Goal: Task Accomplishment & Management: Complete application form

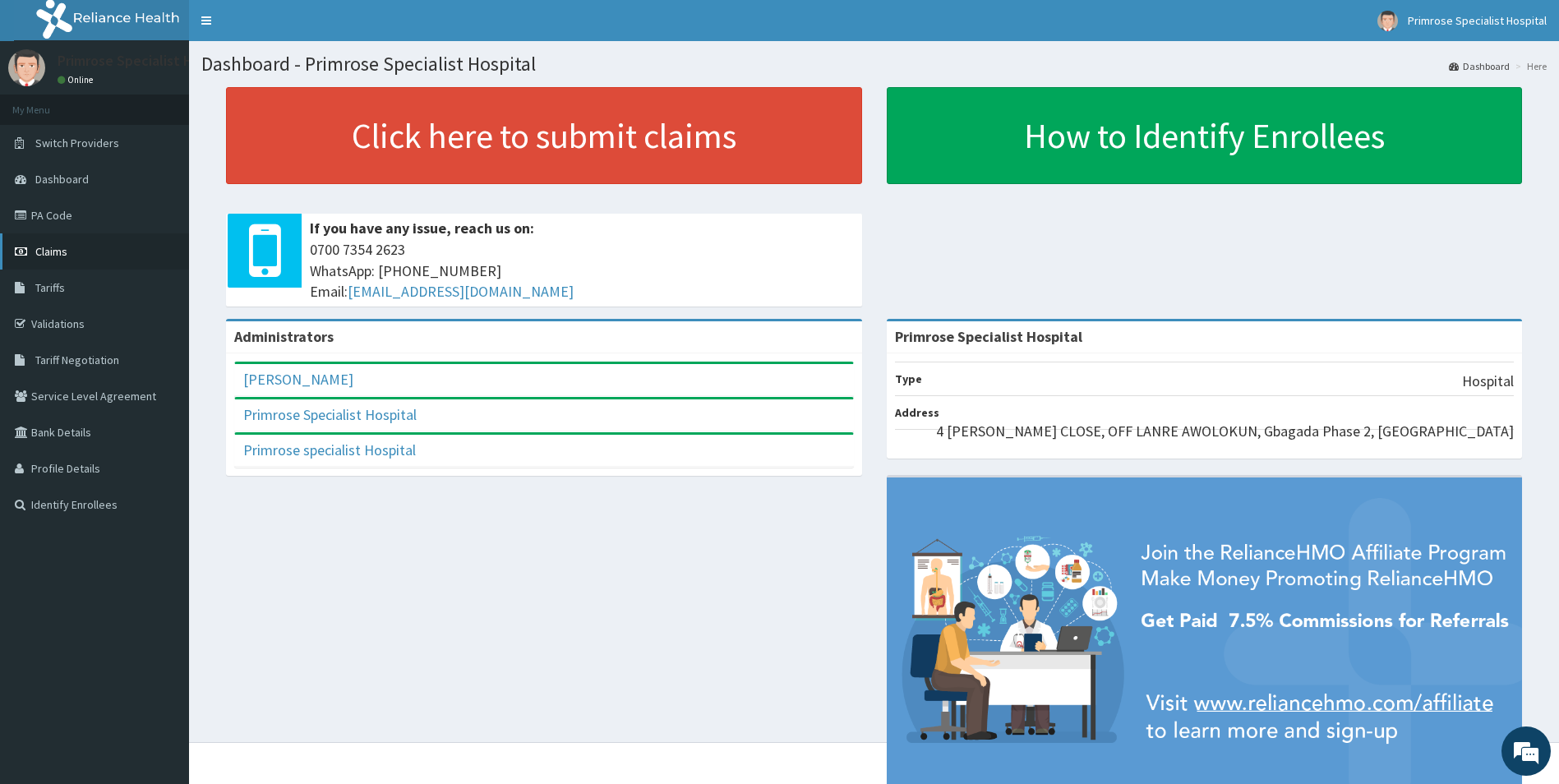
click at [67, 249] on link "Claims" at bounding box center [95, 252] width 189 height 37
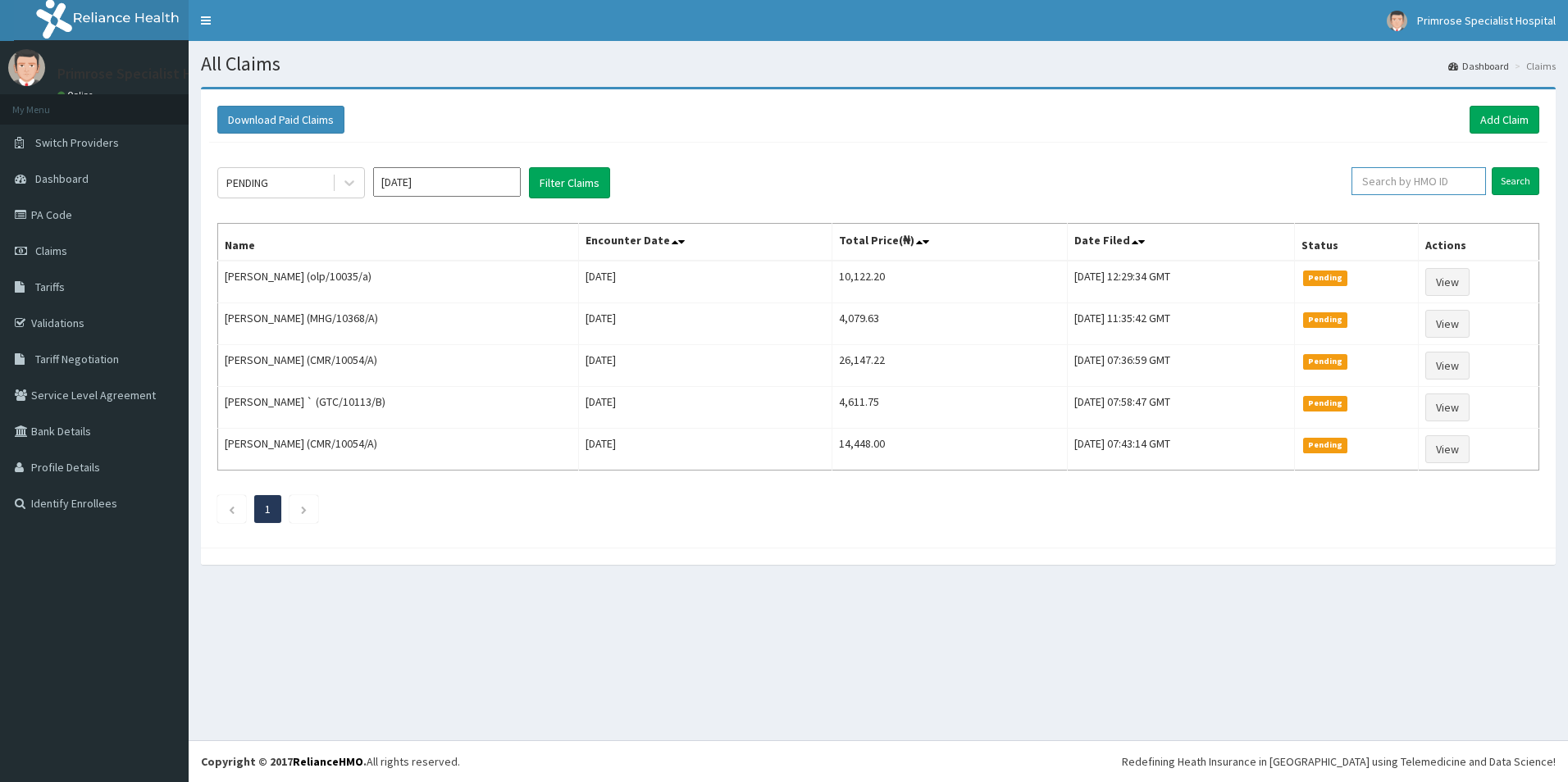
click at [1409, 181] on input "text" at bounding box center [1419, 181] width 134 height 28
paste input "LWW/10016/A"
type input "LWW/10016/A"
click at [1523, 183] on input "Search" at bounding box center [1515, 181] width 47 height 28
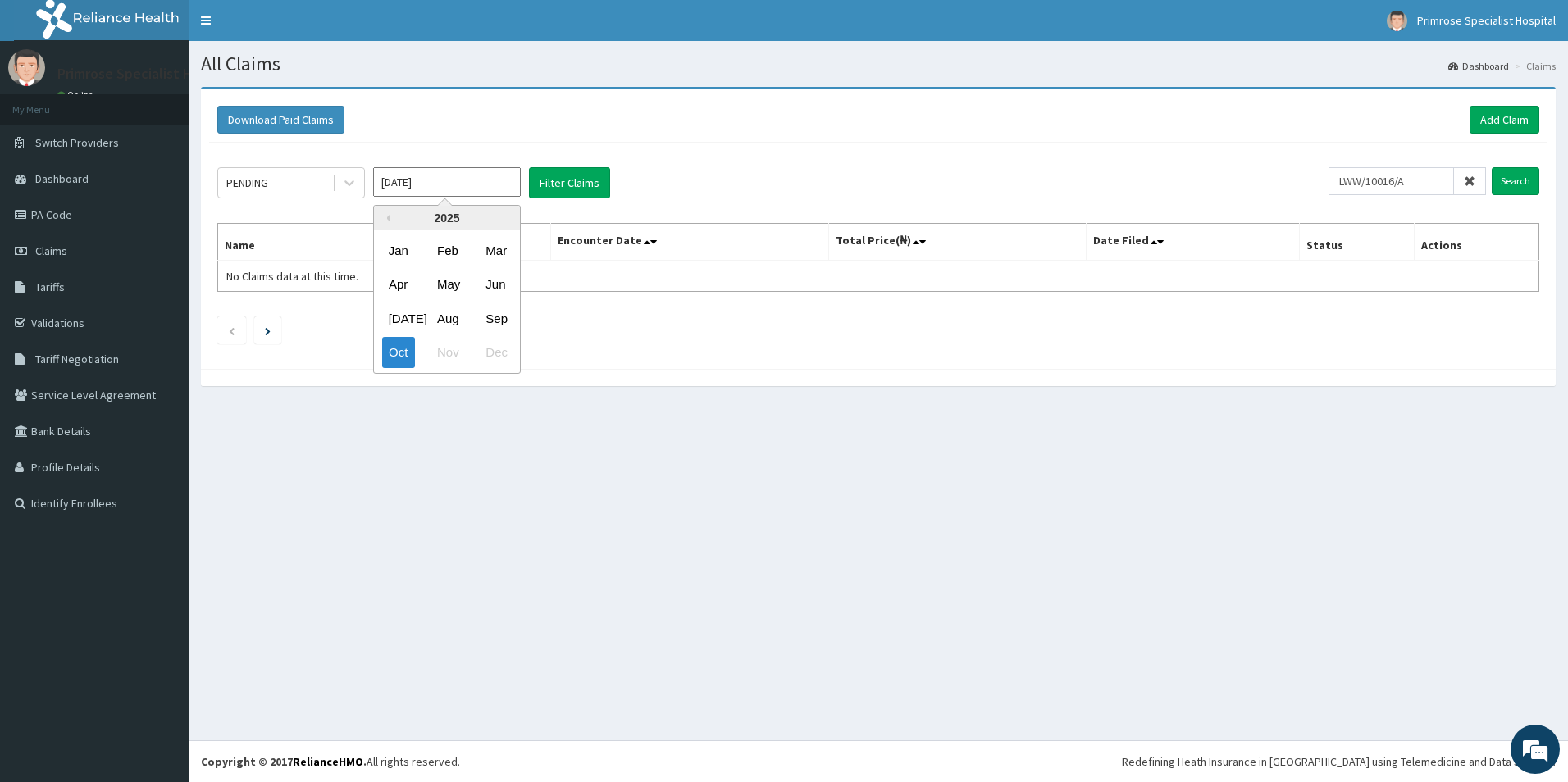
click at [484, 181] on input "Oct 2025" at bounding box center [447, 182] width 148 height 30
click at [501, 322] on div "Sep" at bounding box center [496, 318] width 33 height 31
type input "Sep 2025"
click at [598, 186] on button "Filter Claims" at bounding box center [569, 183] width 81 height 31
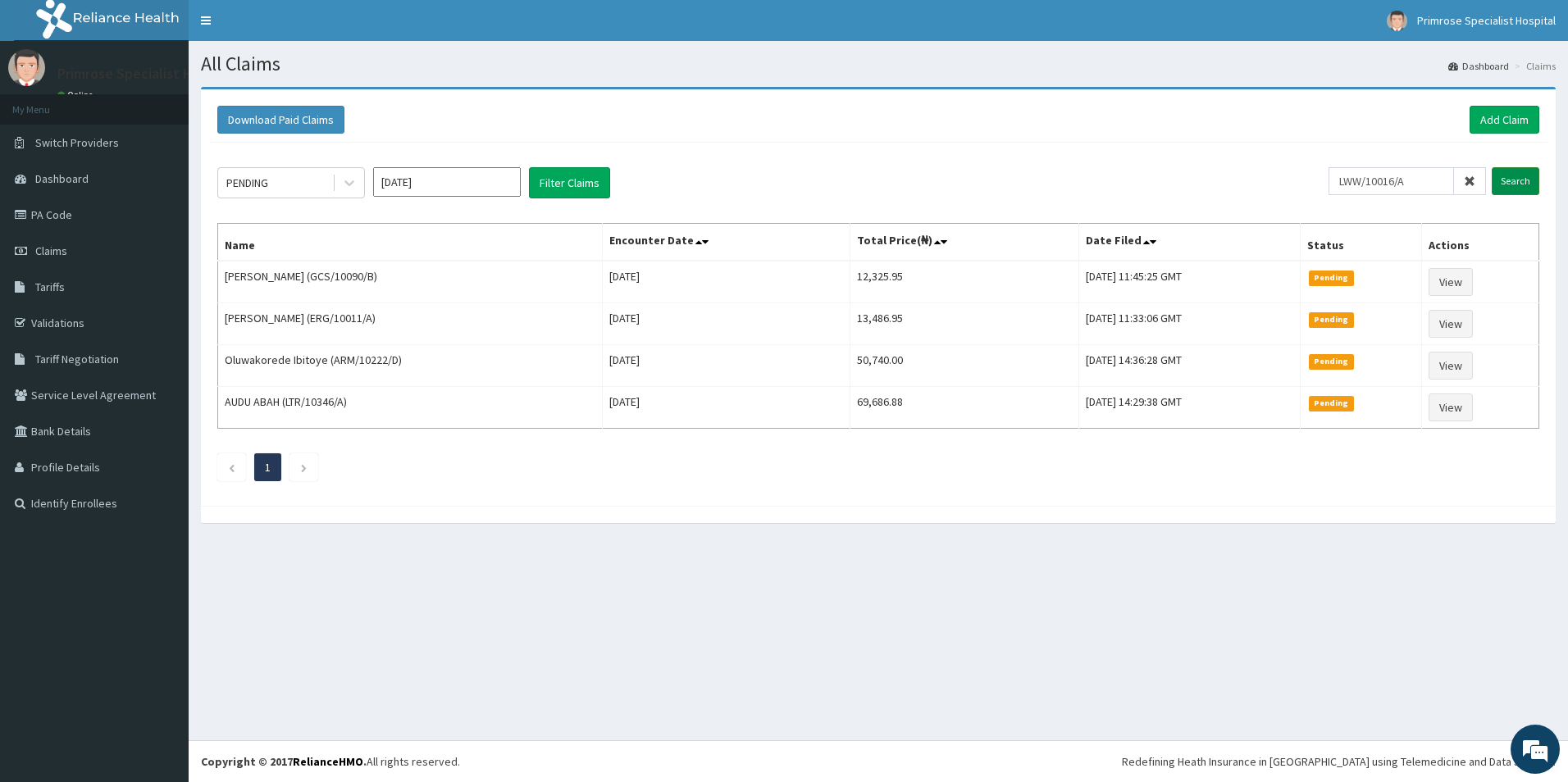
click at [1500, 179] on input "Search" at bounding box center [1515, 181] width 47 height 28
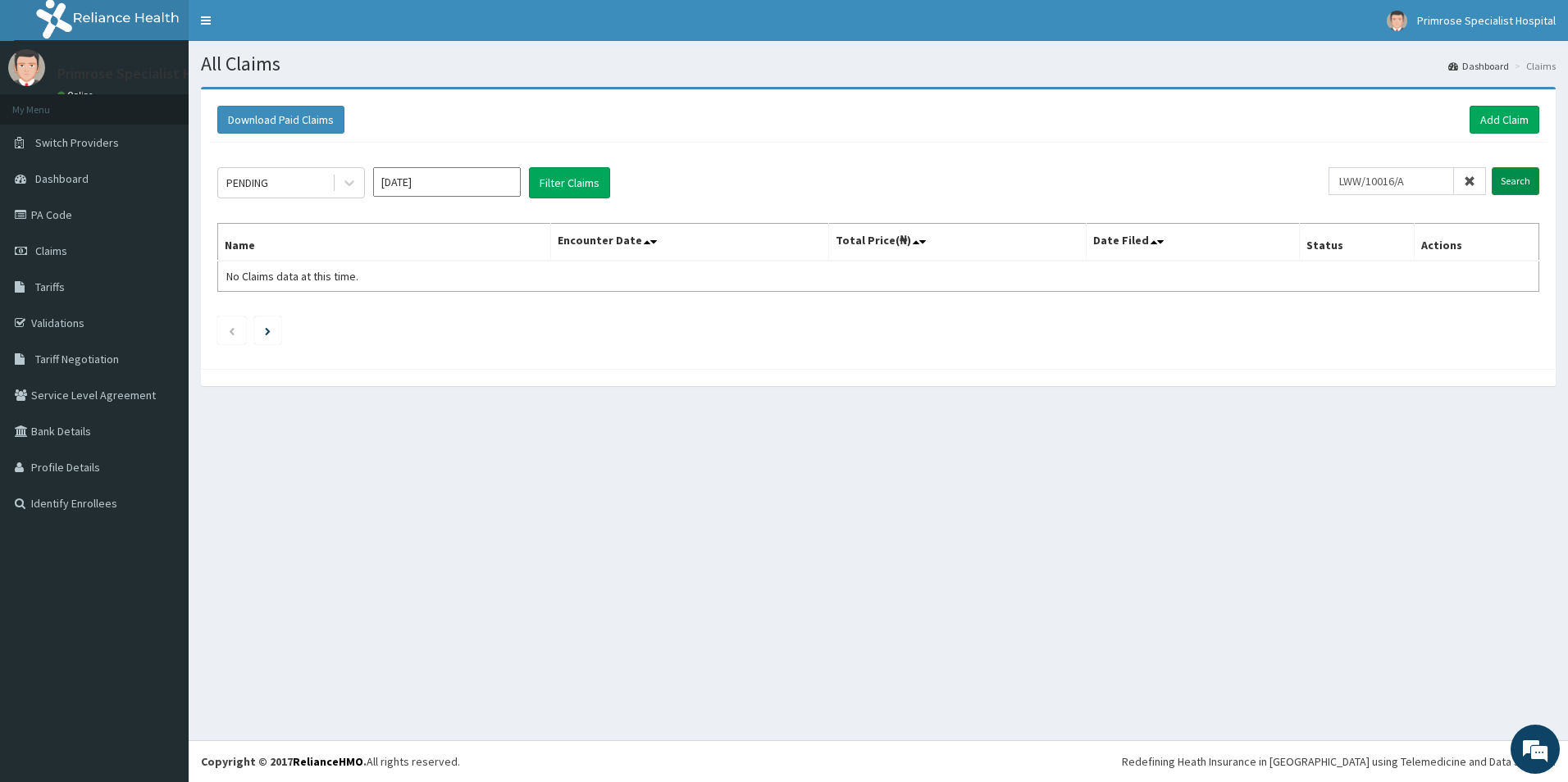
click at [1501, 178] on input "Search" at bounding box center [1515, 181] width 47 height 28
click at [1474, 184] on icon at bounding box center [1469, 181] width 12 height 12
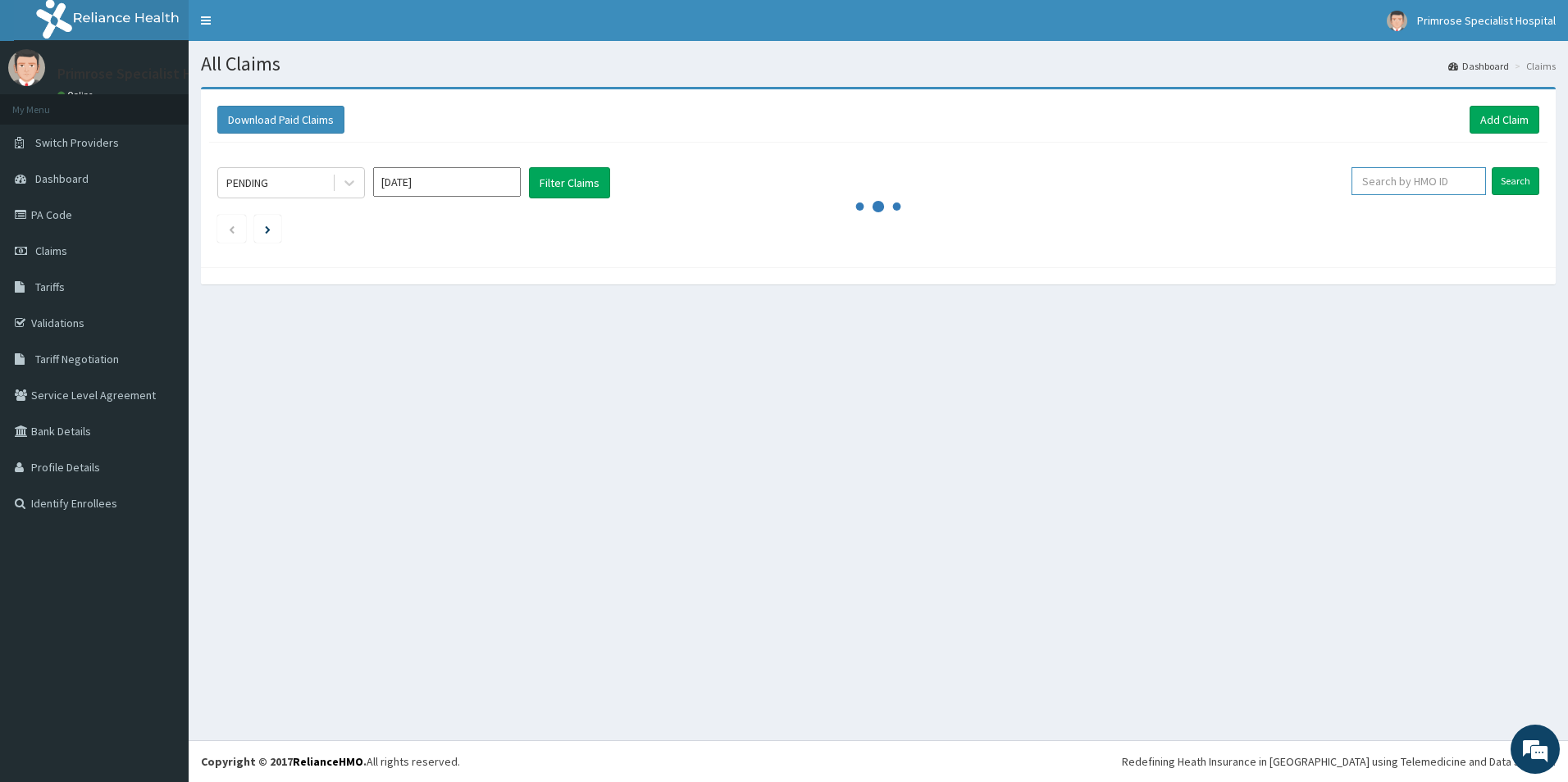
click at [1440, 184] on input "text" at bounding box center [1419, 181] width 134 height 28
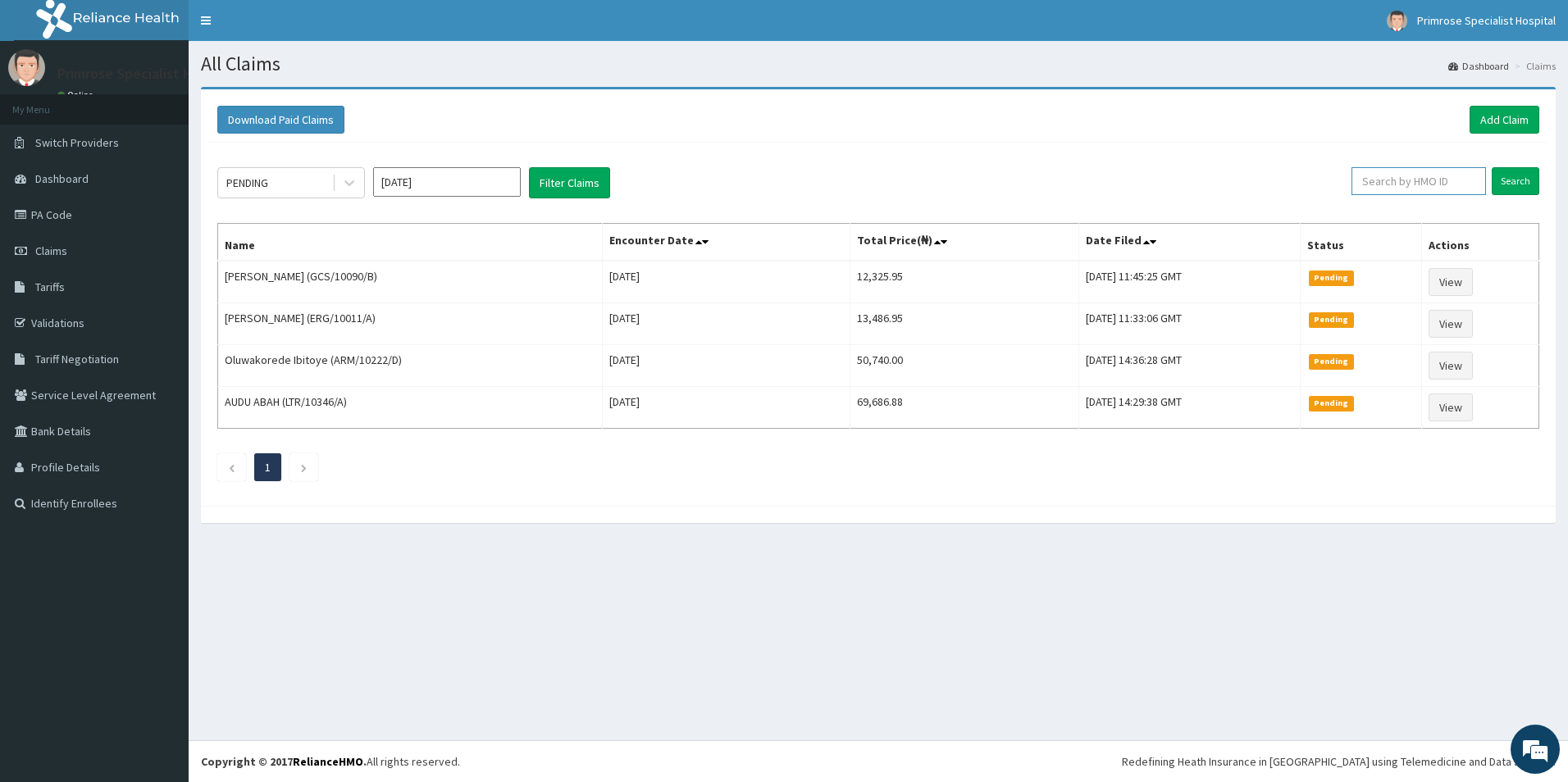
paste input "LWW/10016/A"
type input "LWW/10016/A"
click at [1469, 188] on span at bounding box center [1469, 181] width 32 height 28
click at [1440, 181] on input "text" at bounding box center [1419, 181] width 134 height 28
paste input "LWW/10016/A"
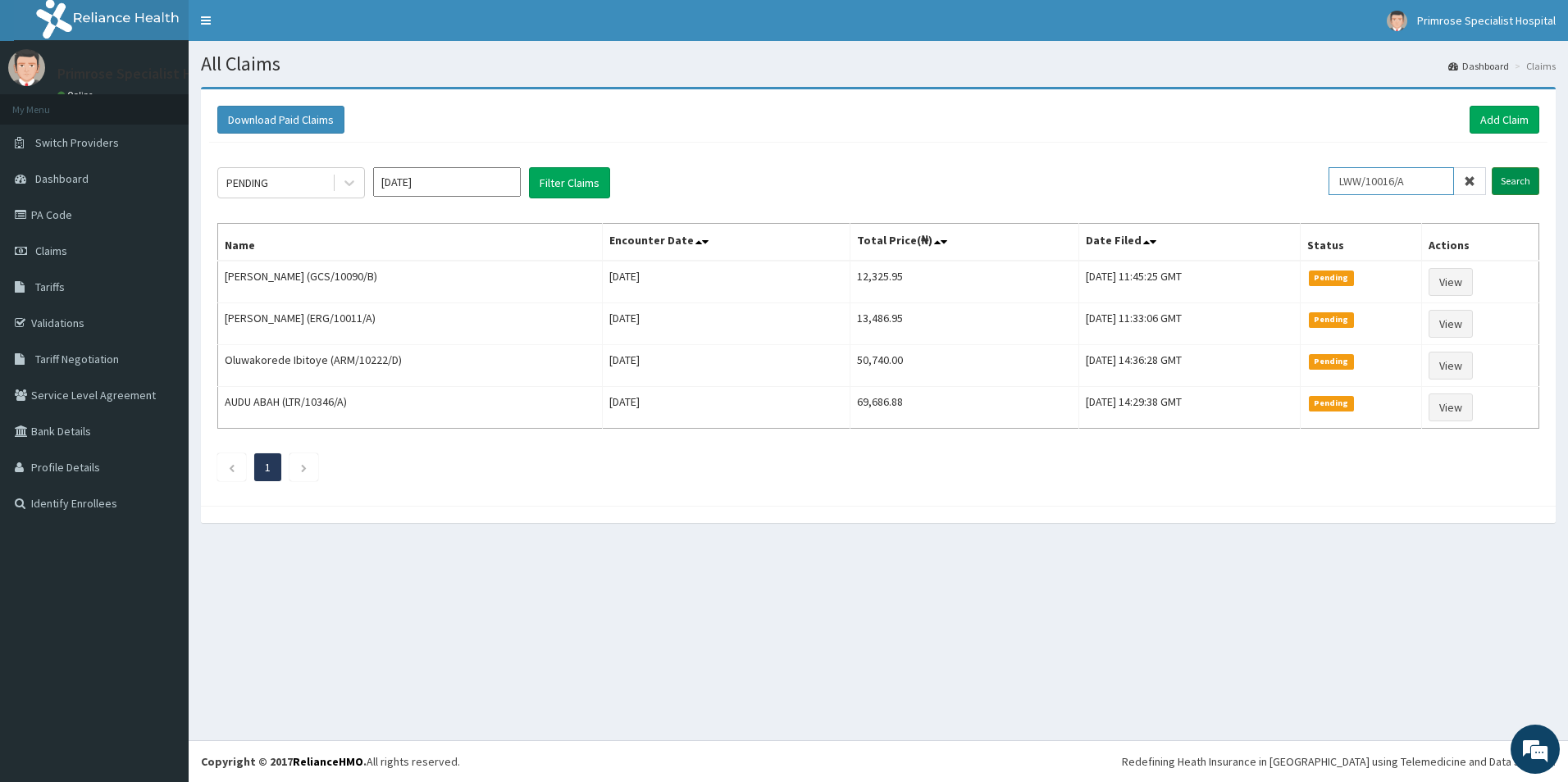
type input "LWW/10016/A"
click at [1517, 184] on input "Search" at bounding box center [1515, 181] width 47 height 28
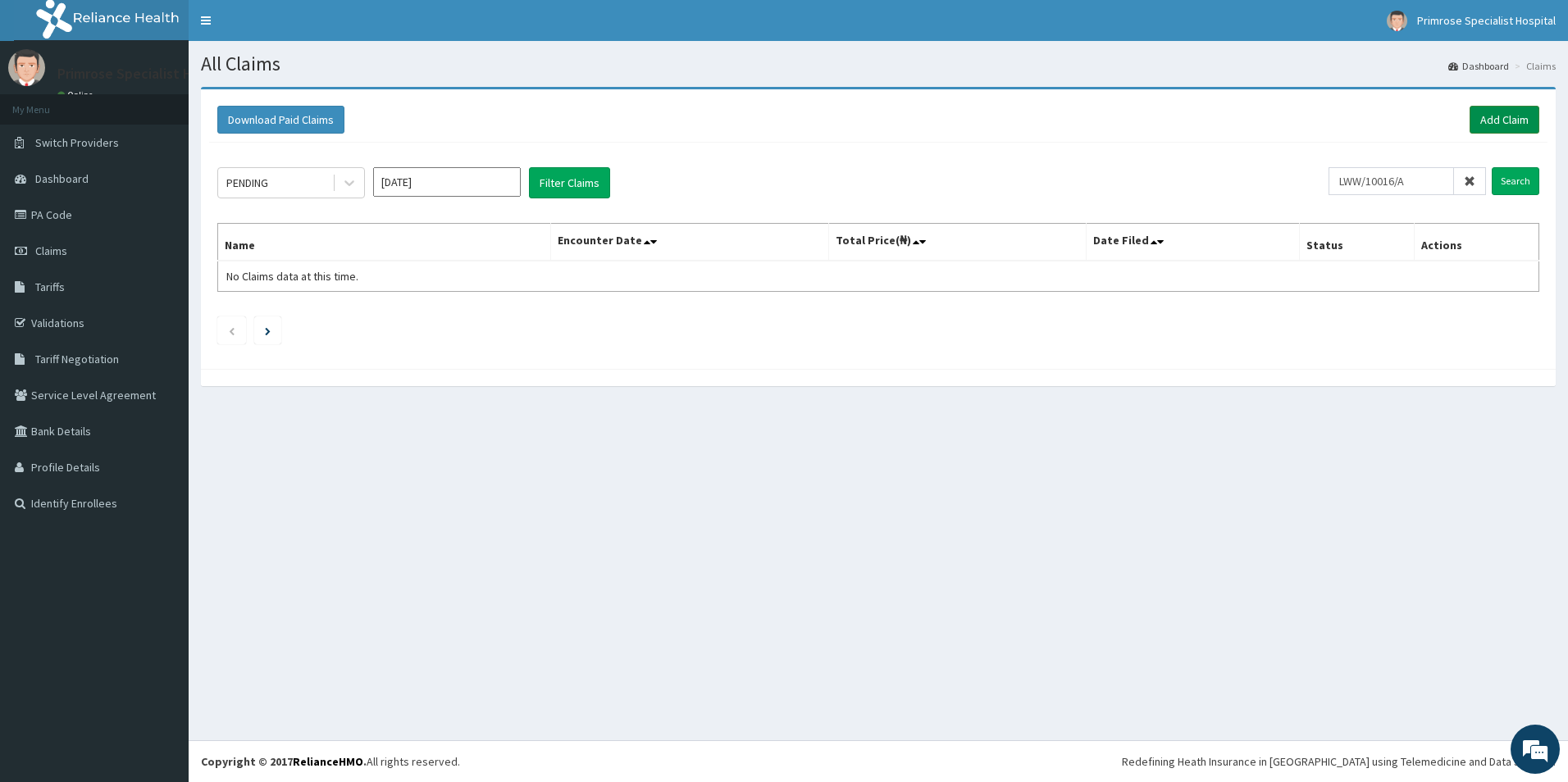
click at [1500, 118] on link "Add Claim" at bounding box center [1504, 120] width 70 height 28
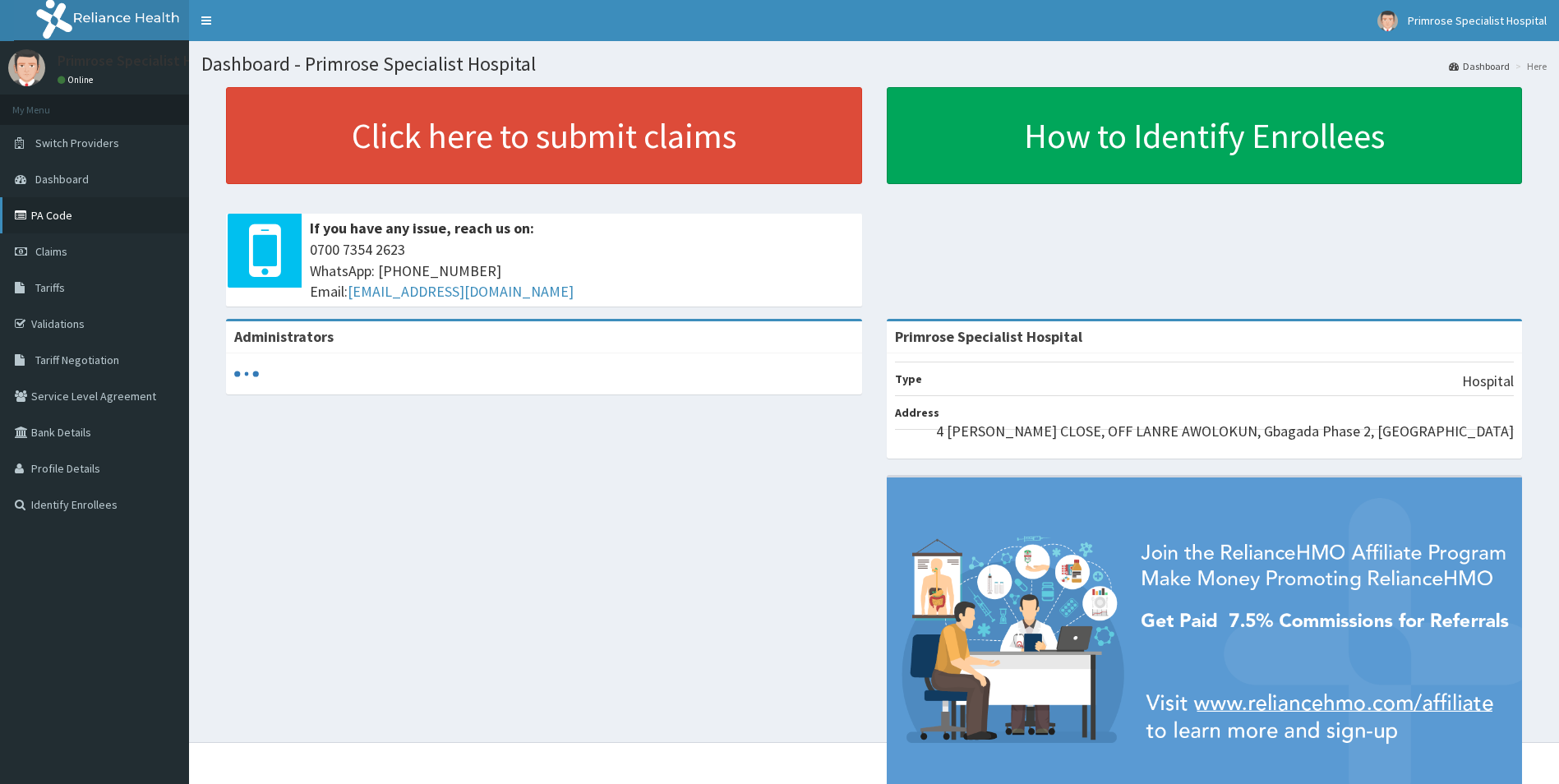
click at [73, 217] on link "PA Code" at bounding box center [95, 215] width 189 height 37
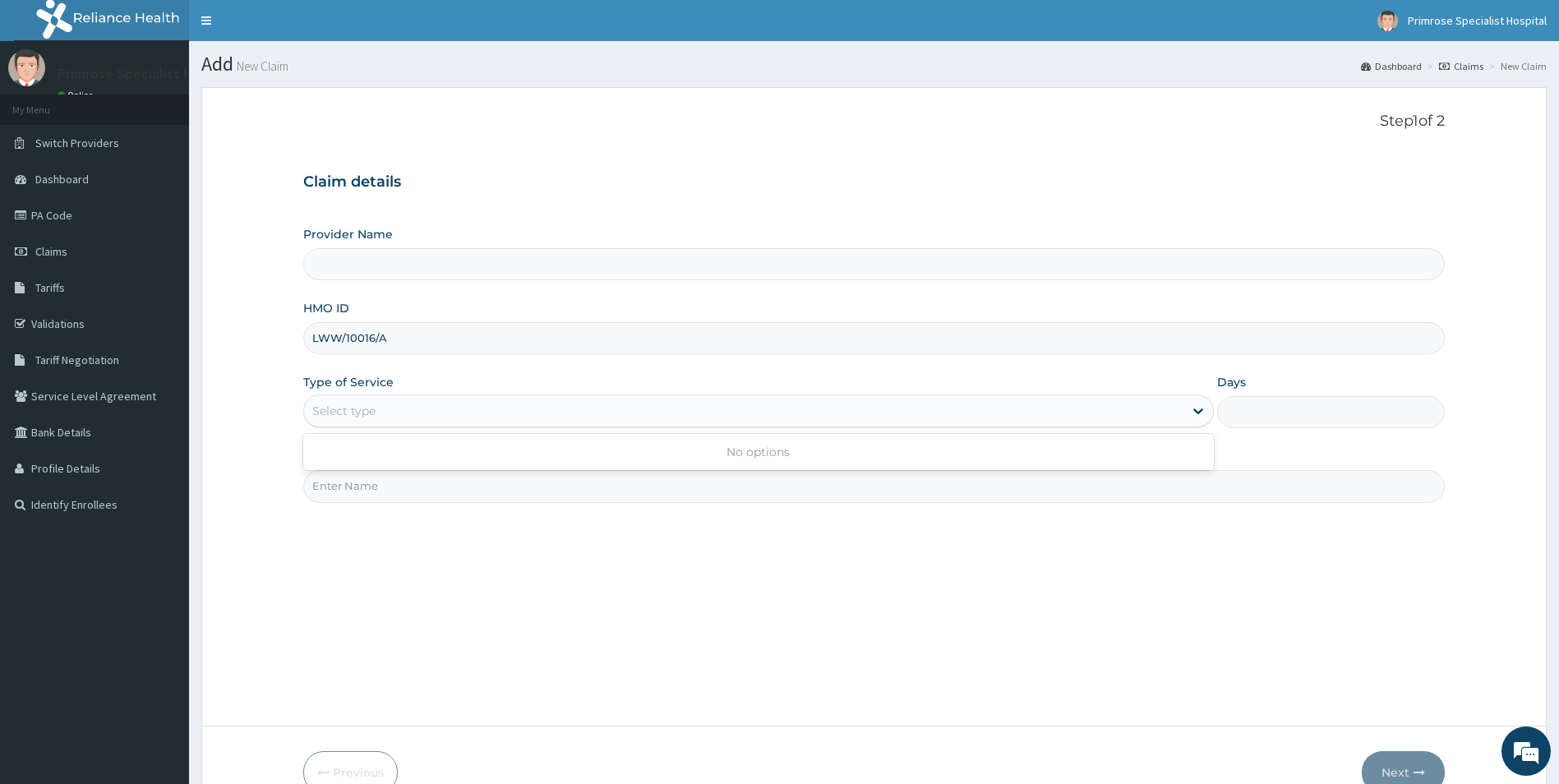
click at [458, 416] on div "Select type" at bounding box center [744, 411] width 880 height 27
click at [1118, 419] on div "Select type" at bounding box center [744, 411] width 880 height 27
click at [59, 249] on span "Claims" at bounding box center [51, 252] width 32 height 15
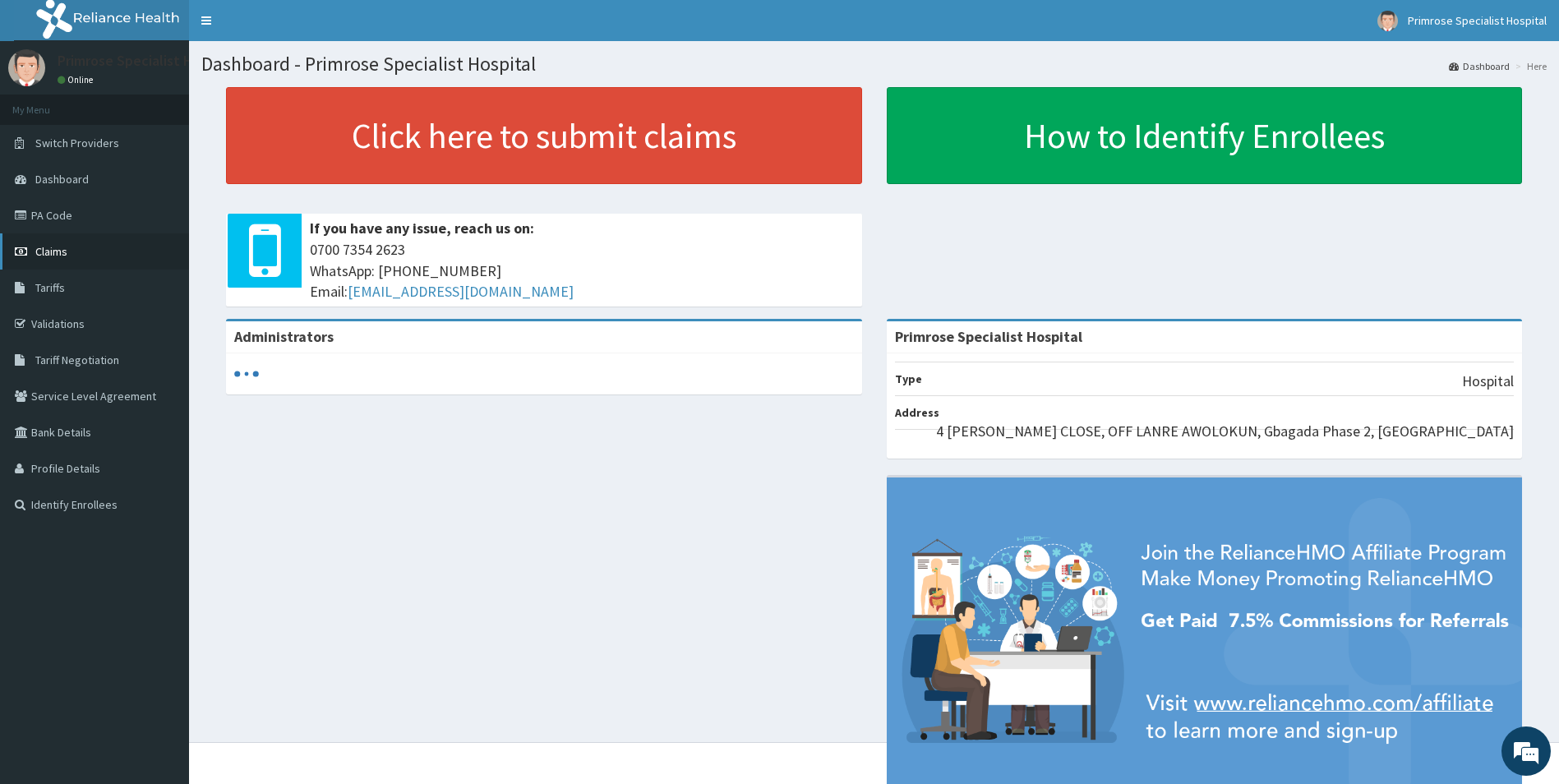
click at [71, 249] on link "Claims" at bounding box center [95, 252] width 189 height 37
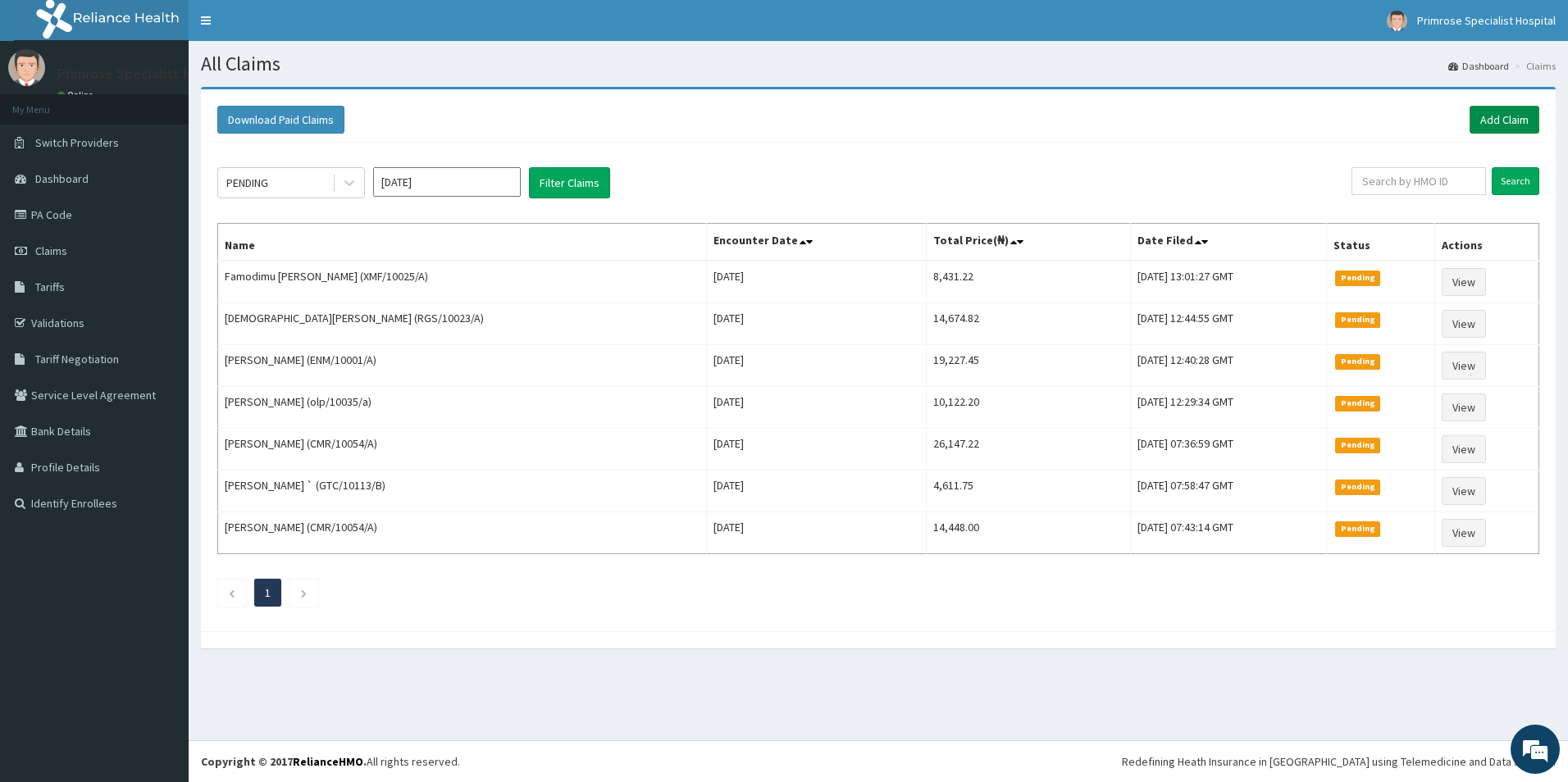
click at [1501, 106] on link "Add Claim" at bounding box center [1504, 120] width 70 height 28
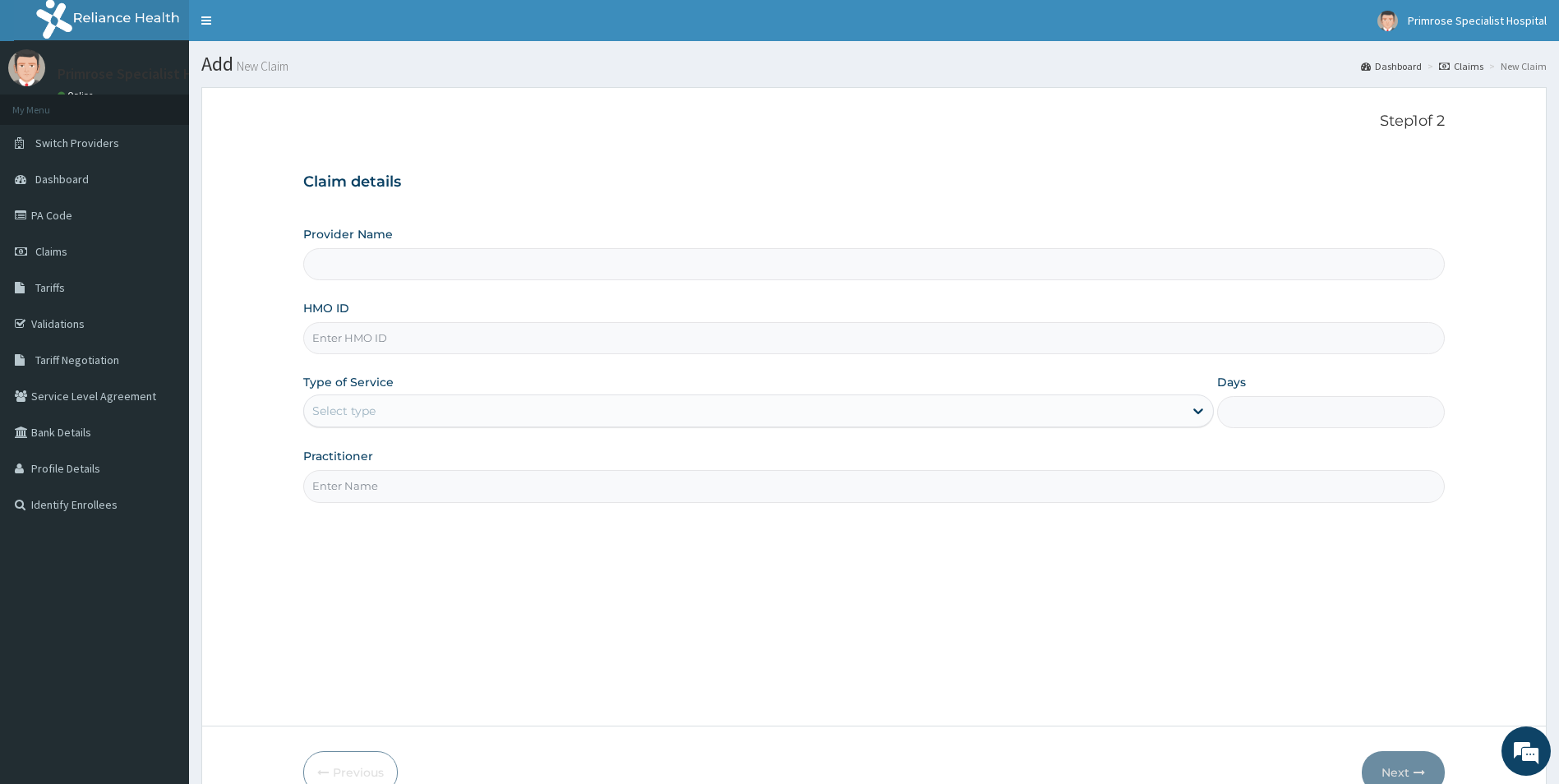
click at [505, 340] on input "HMO ID" at bounding box center [874, 338] width 1142 height 32
type input "Primrose Specialist Hospital"
paste input "LWW/10016/A"
type input "LWW/10016/A"
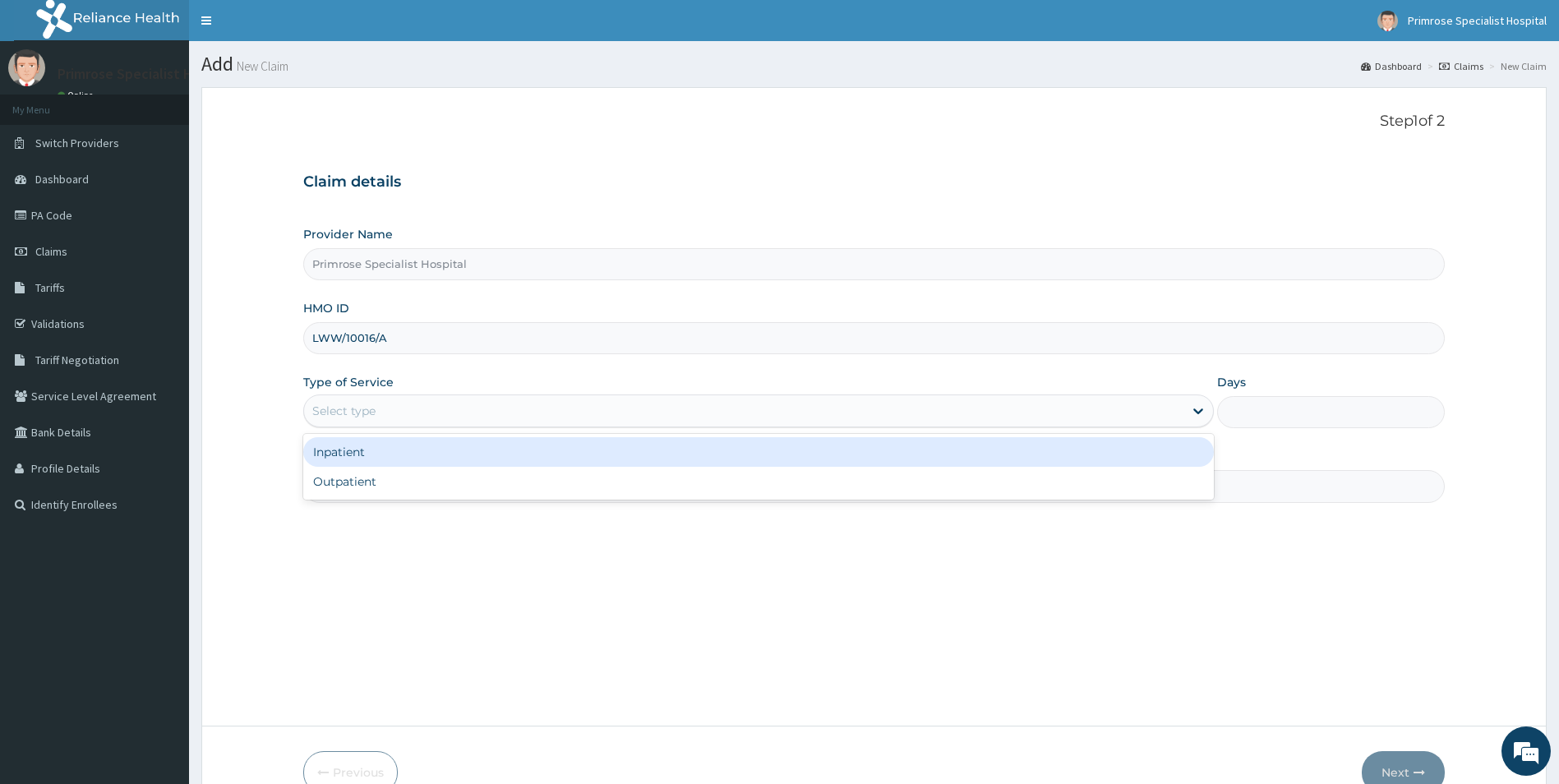
click at [478, 418] on div "Select type" at bounding box center [744, 411] width 880 height 27
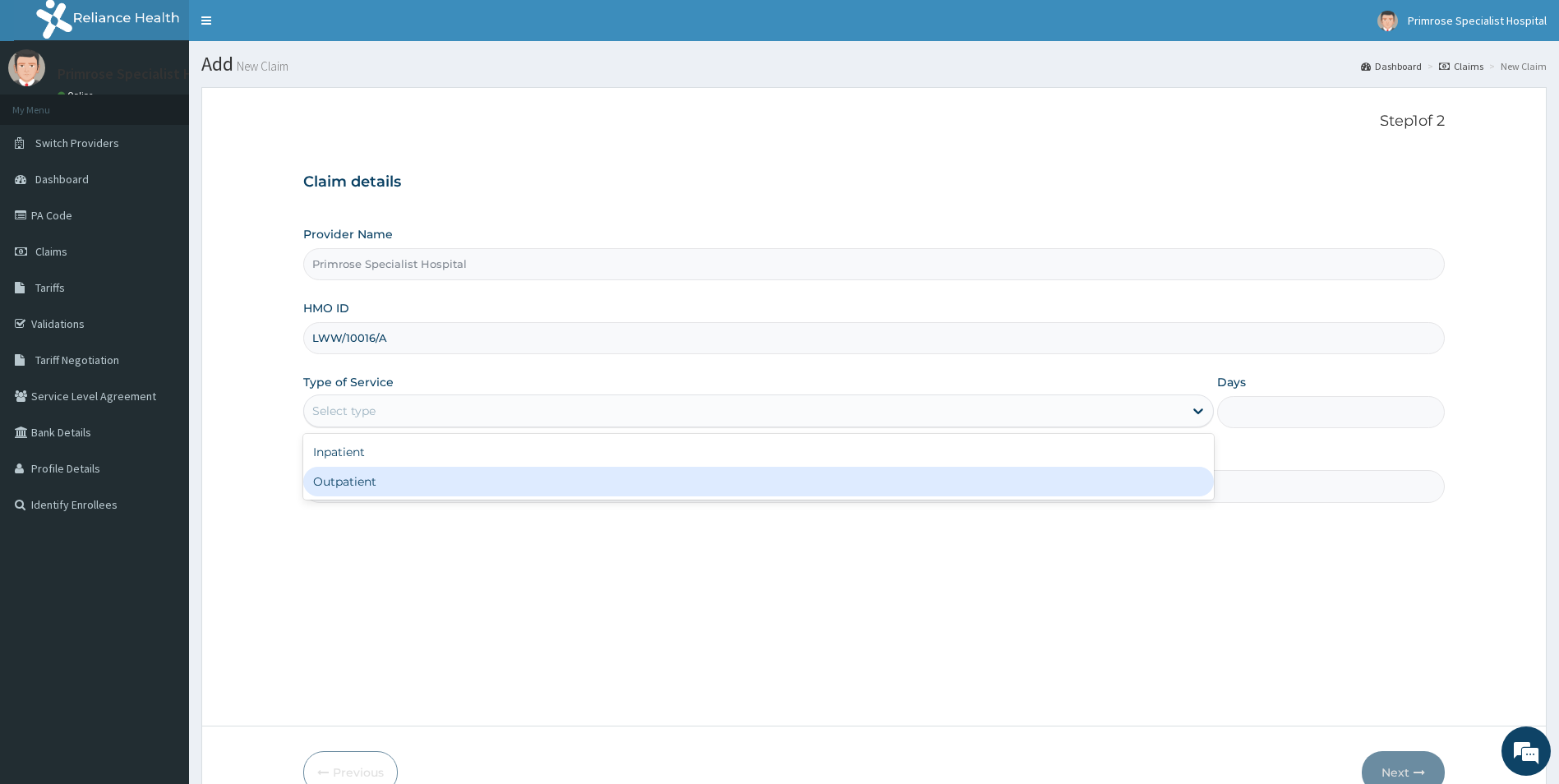
click at [453, 492] on div "Outpatient" at bounding box center [758, 482] width 911 height 30
type input "1"
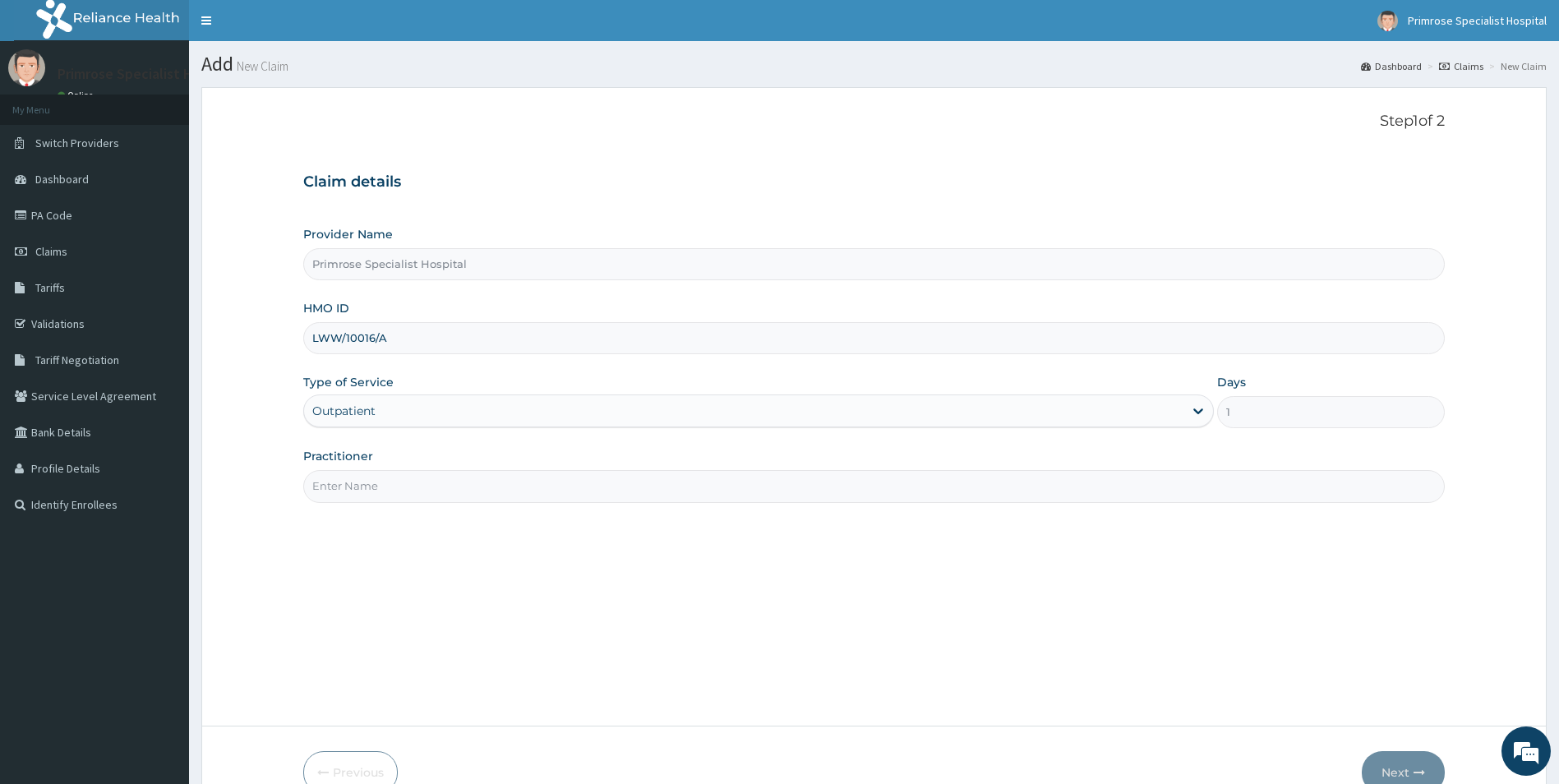
click at [459, 478] on input "Practitioner" at bounding box center [874, 486] width 1142 height 32
click at [451, 498] on input "Practitioner" at bounding box center [874, 486] width 1142 height 32
click at [371, 486] on input "Practitioner" at bounding box center [874, 486] width 1142 height 32
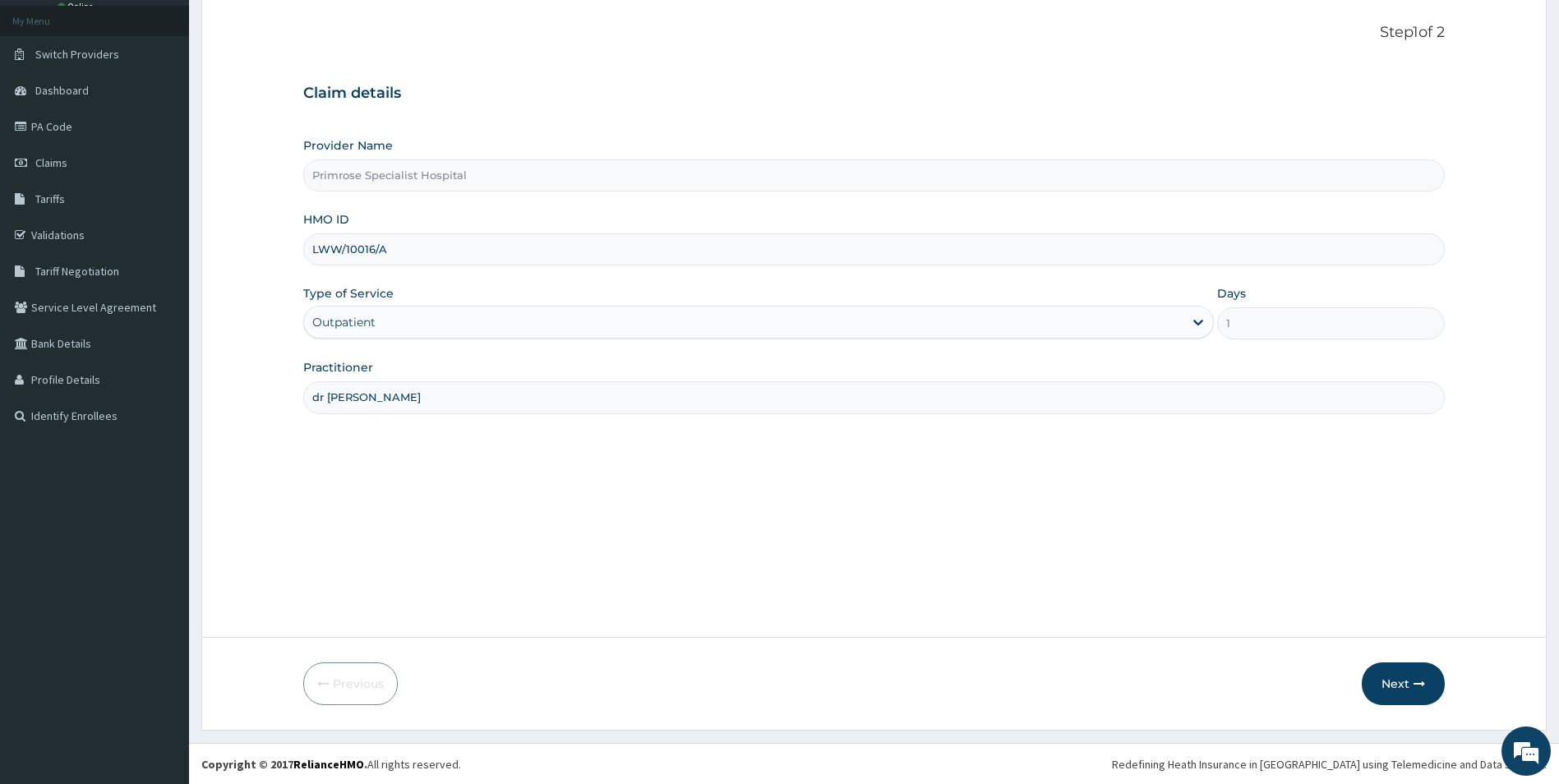
scroll to position [90, 0]
type input "dr ife"
click at [1415, 682] on icon "button" at bounding box center [1419, 683] width 12 height 12
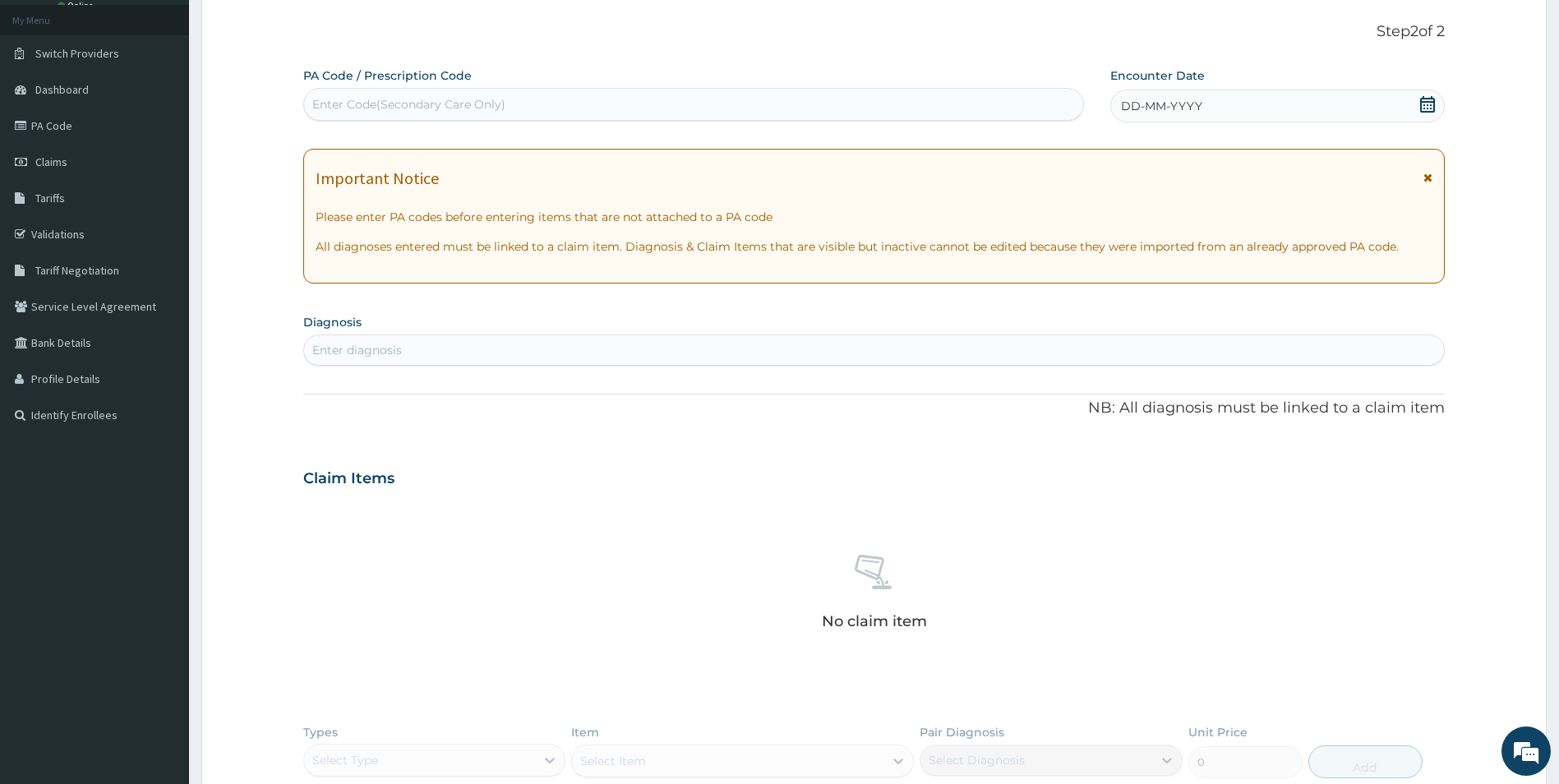
click at [1419, 102] on icon at bounding box center [1428, 105] width 17 height 17
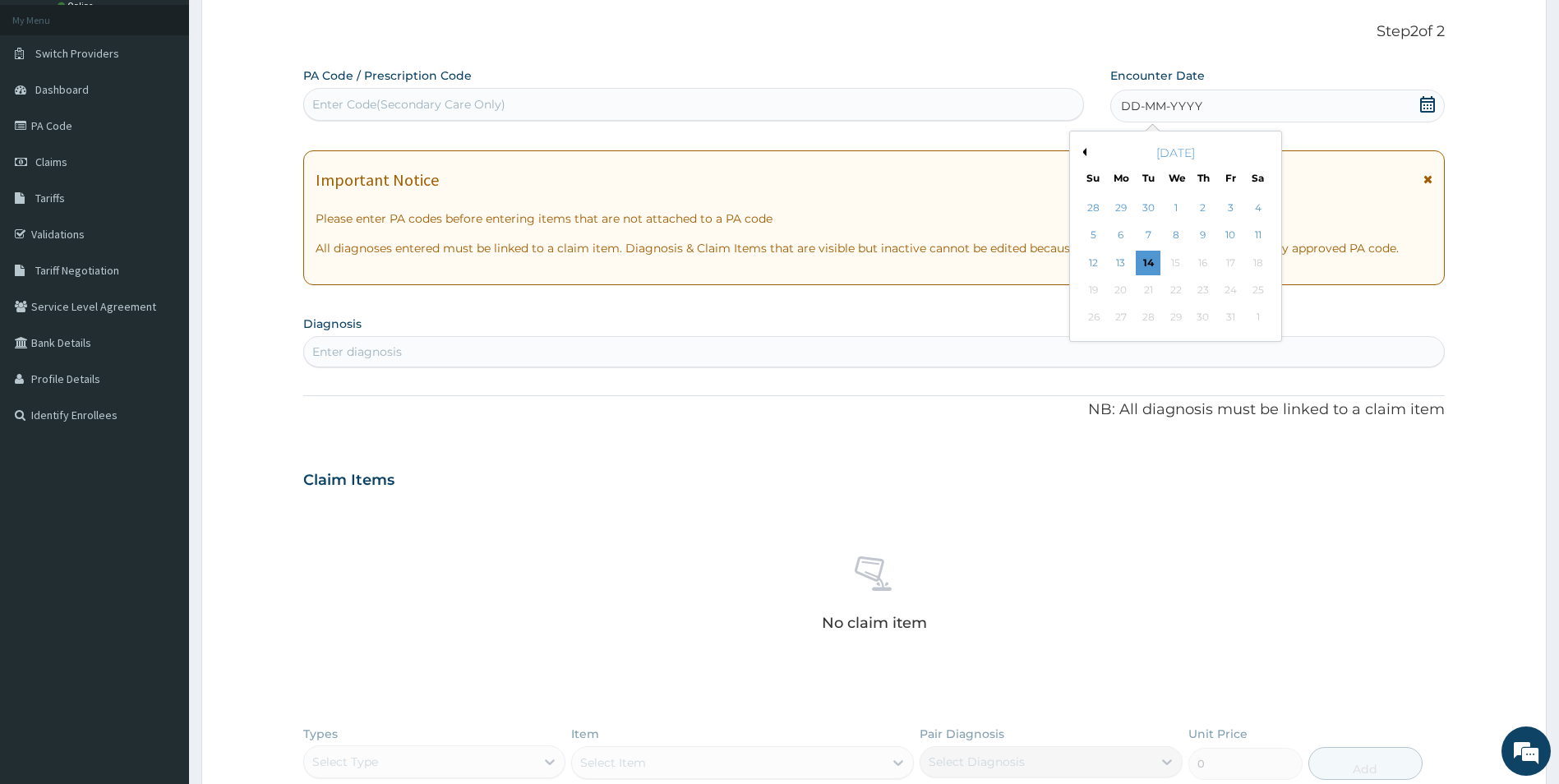
click at [1079, 152] on button "Previous Month" at bounding box center [1082, 152] width 8 height 8
click at [1199, 287] on div "25" at bounding box center [1204, 290] width 25 height 25
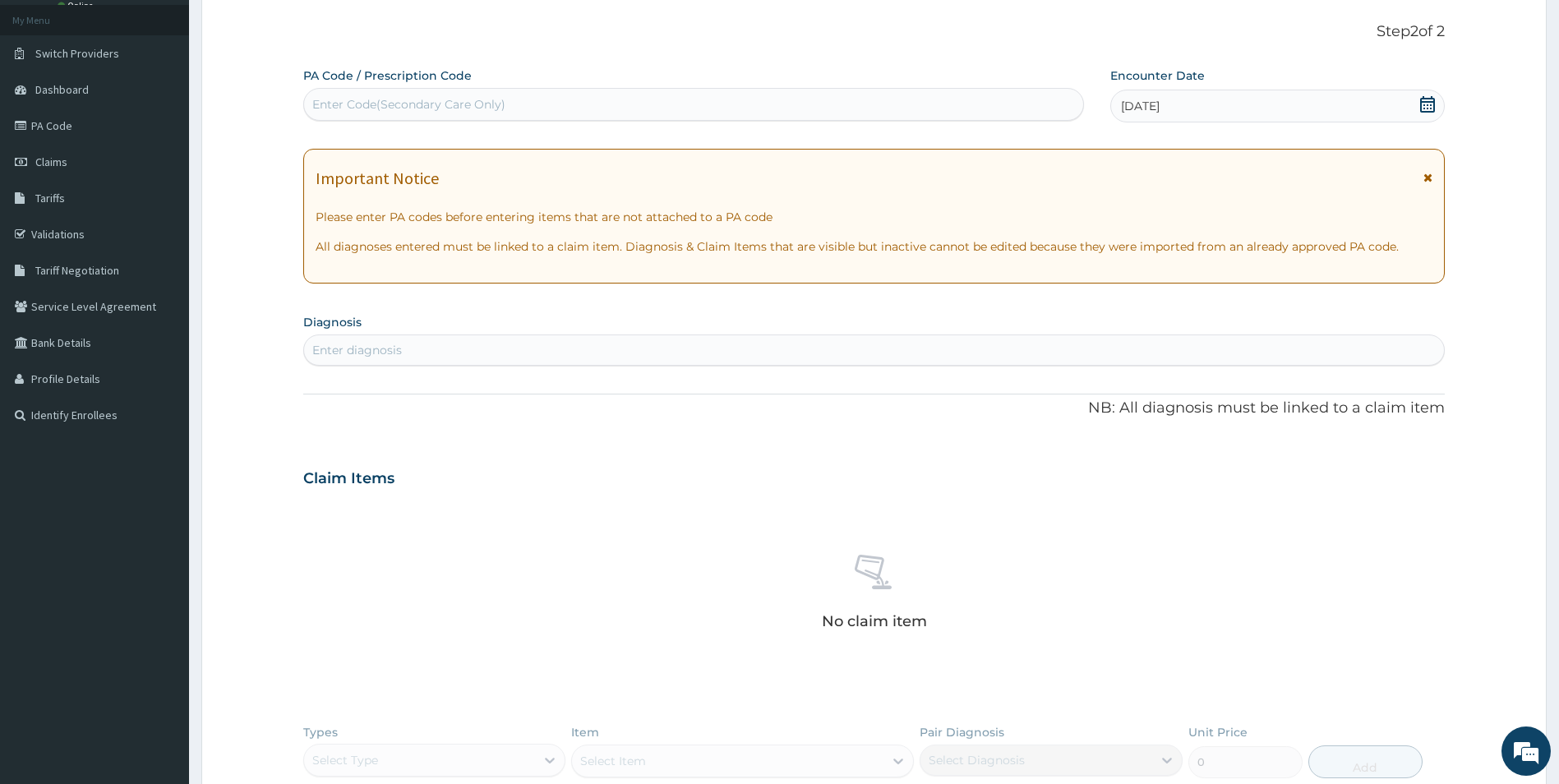
click at [513, 338] on div "Enter diagnosis" at bounding box center [874, 350] width 1140 height 27
type input "malaria"
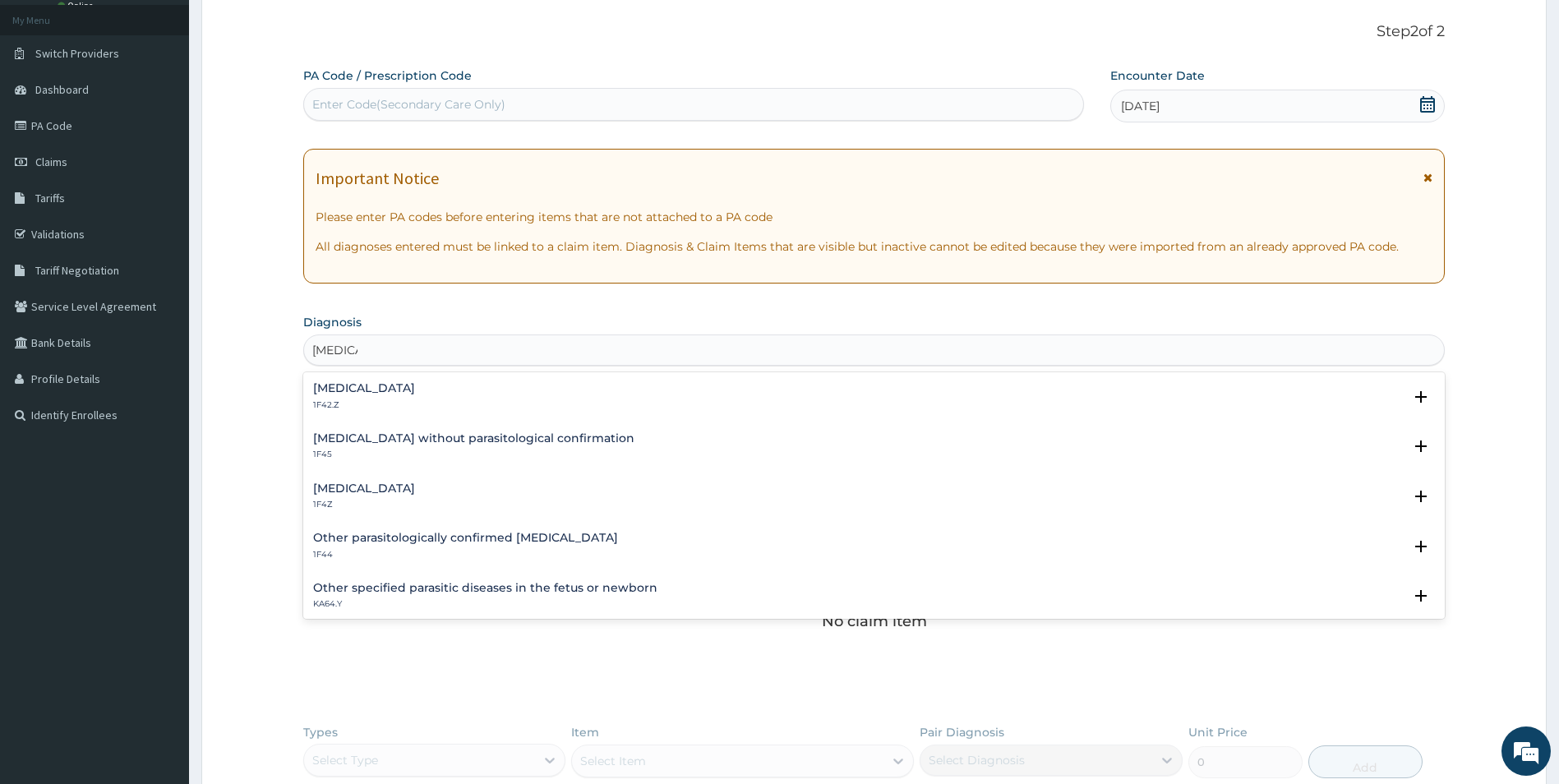
click at [357, 502] on p "1F4Z" at bounding box center [364, 505] width 102 height 12
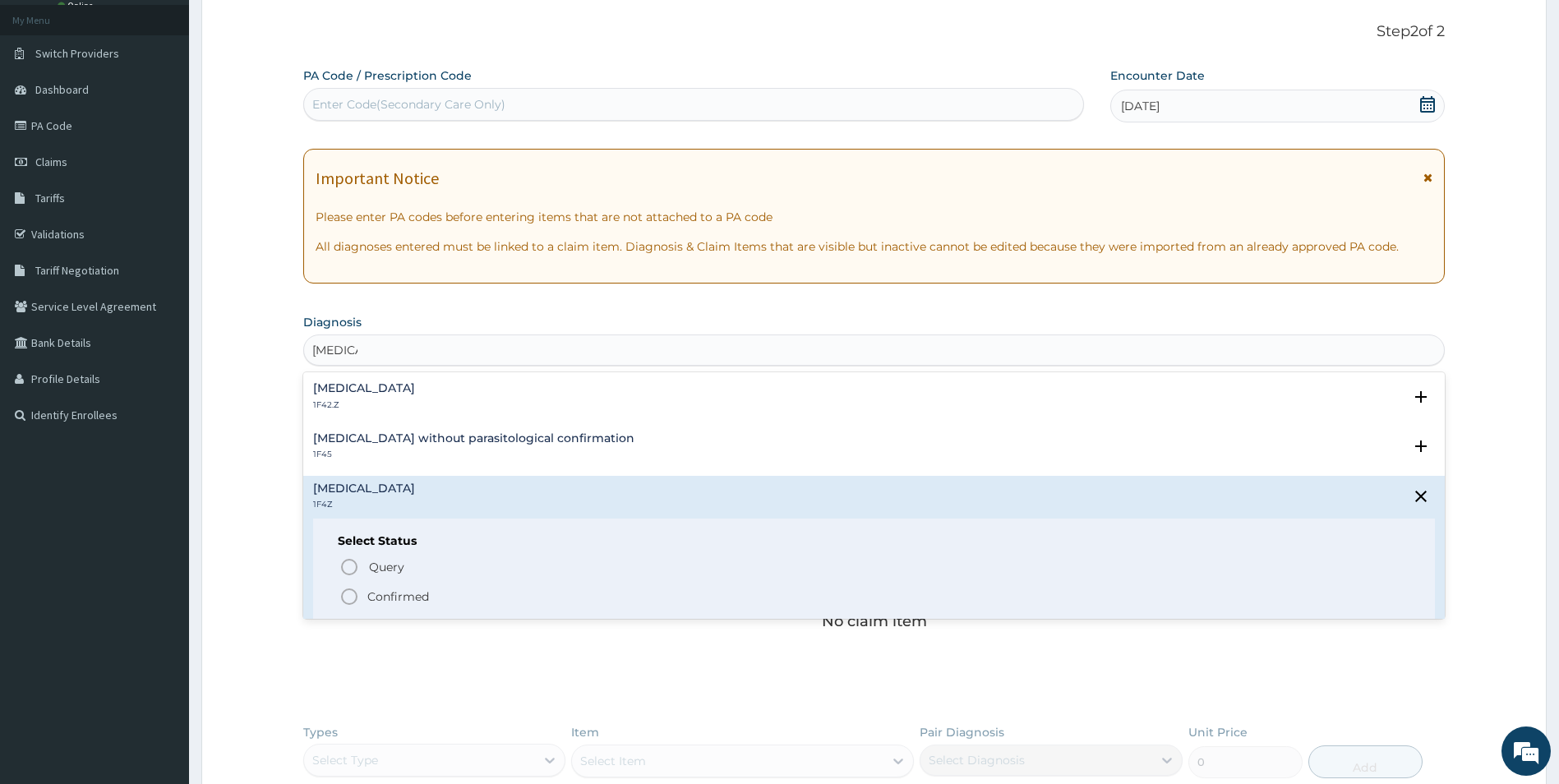
click at [355, 597] on circle "status option filled" at bounding box center [350, 596] width 15 height 15
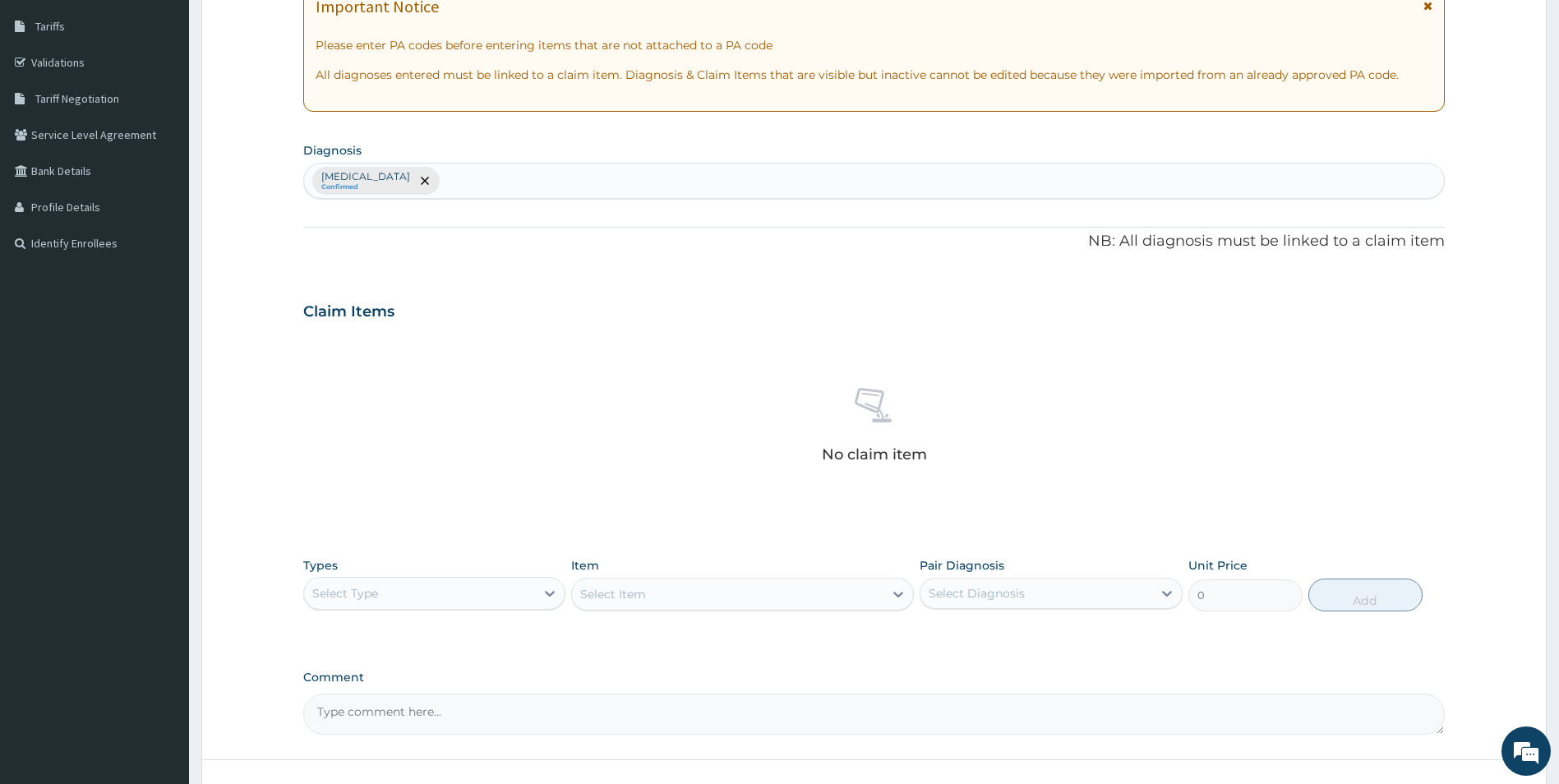
scroll to position [385, 0]
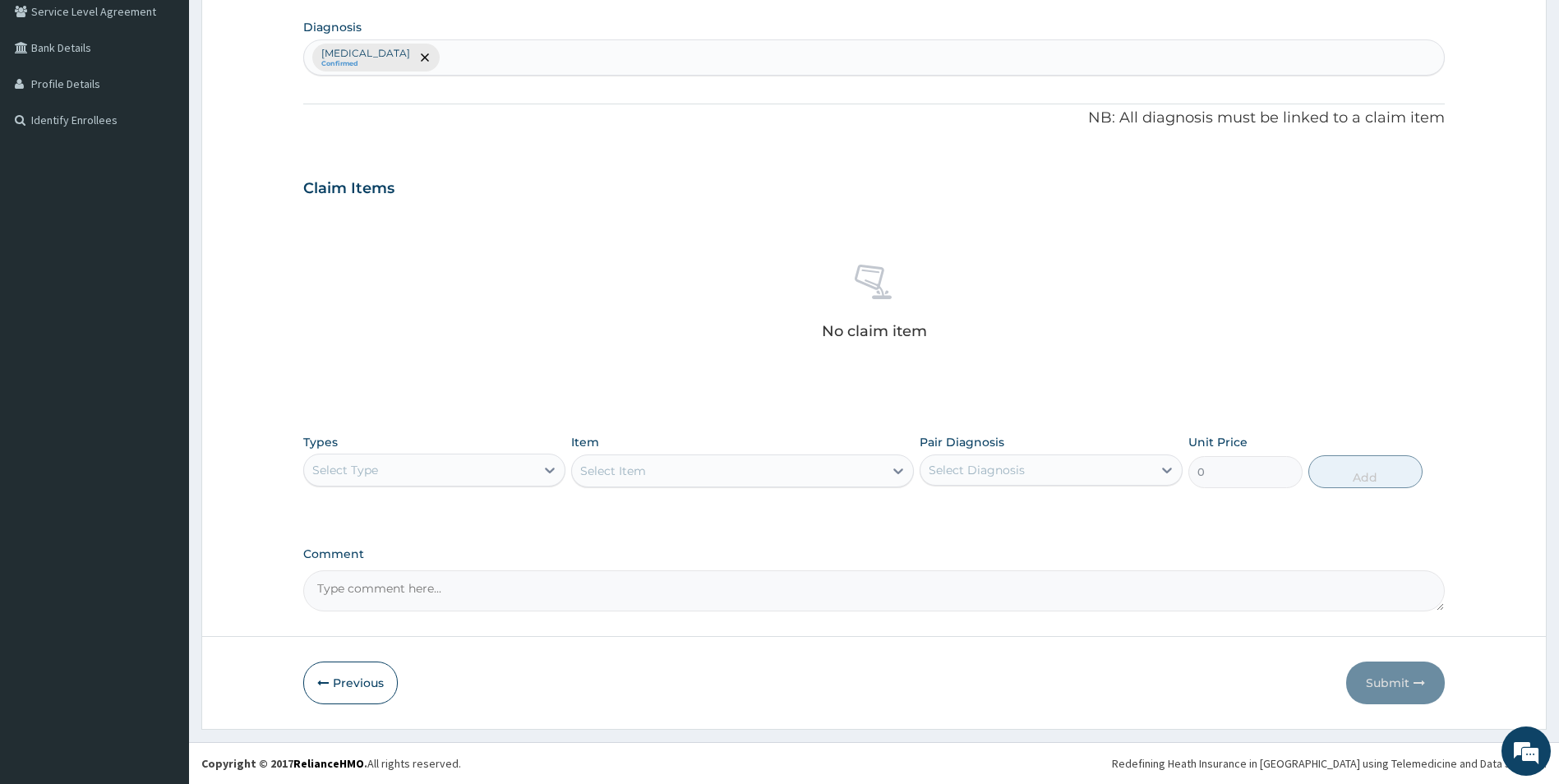
click at [531, 473] on div "Select Type" at bounding box center [419, 470] width 232 height 27
click at [463, 563] on div "Procedures" at bounding box center [434, 571] width 263 height 30
click at [1142, 478] on div "Select Diagnosis" at bounding box center [1036, 470] width 232 height 27
click at [1114, 507] on div "Malaria, unspecified" at bounding box center [1051, 512] width 263 height 34
checkbox input "true"
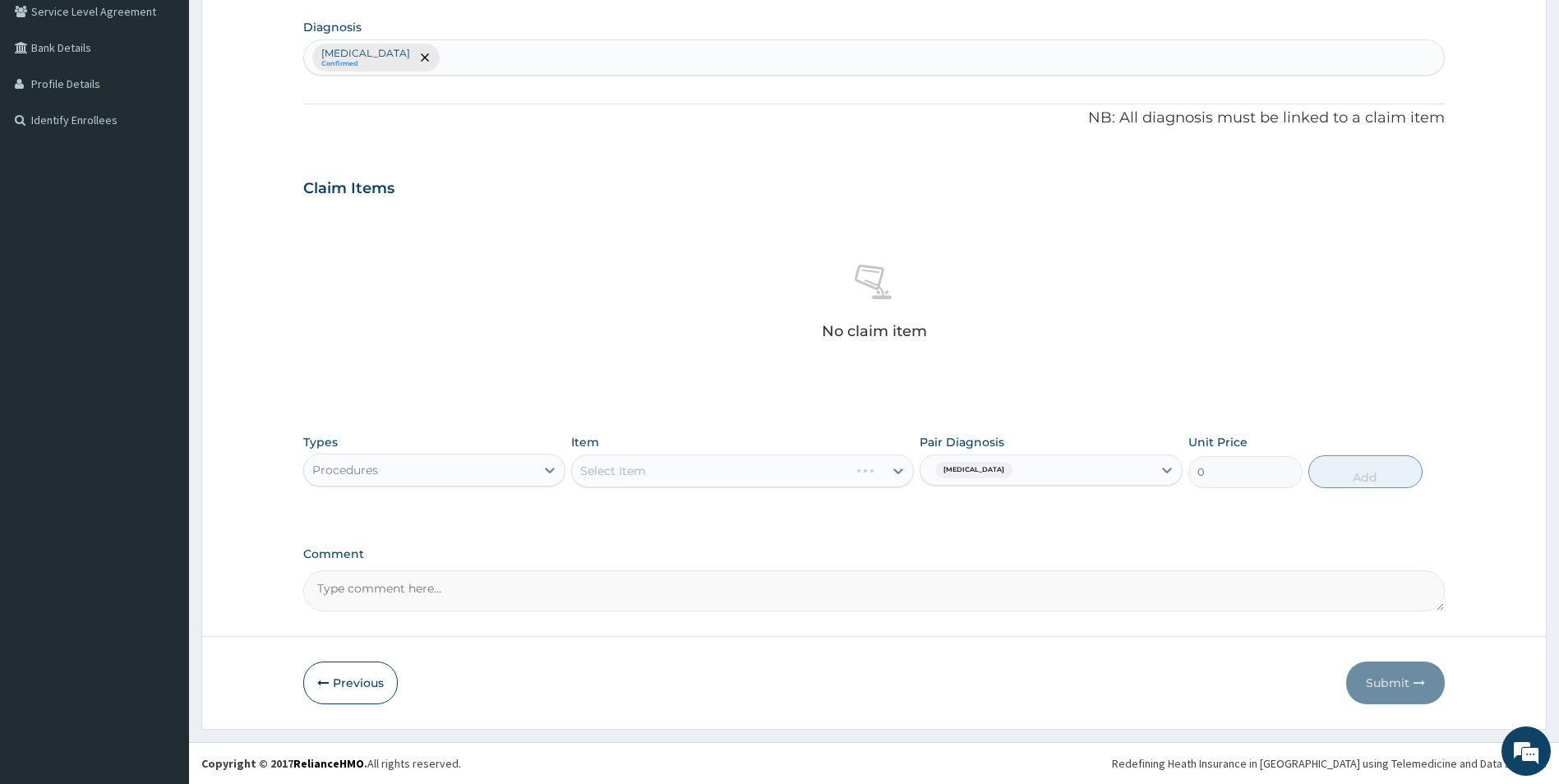
click at [840, 467] on div "Select Item" at bounding box center [743, 471] width 343 height 33
click at [884, 477] on div "Select Item" at bounding box center [728, 471] width 311 height 27
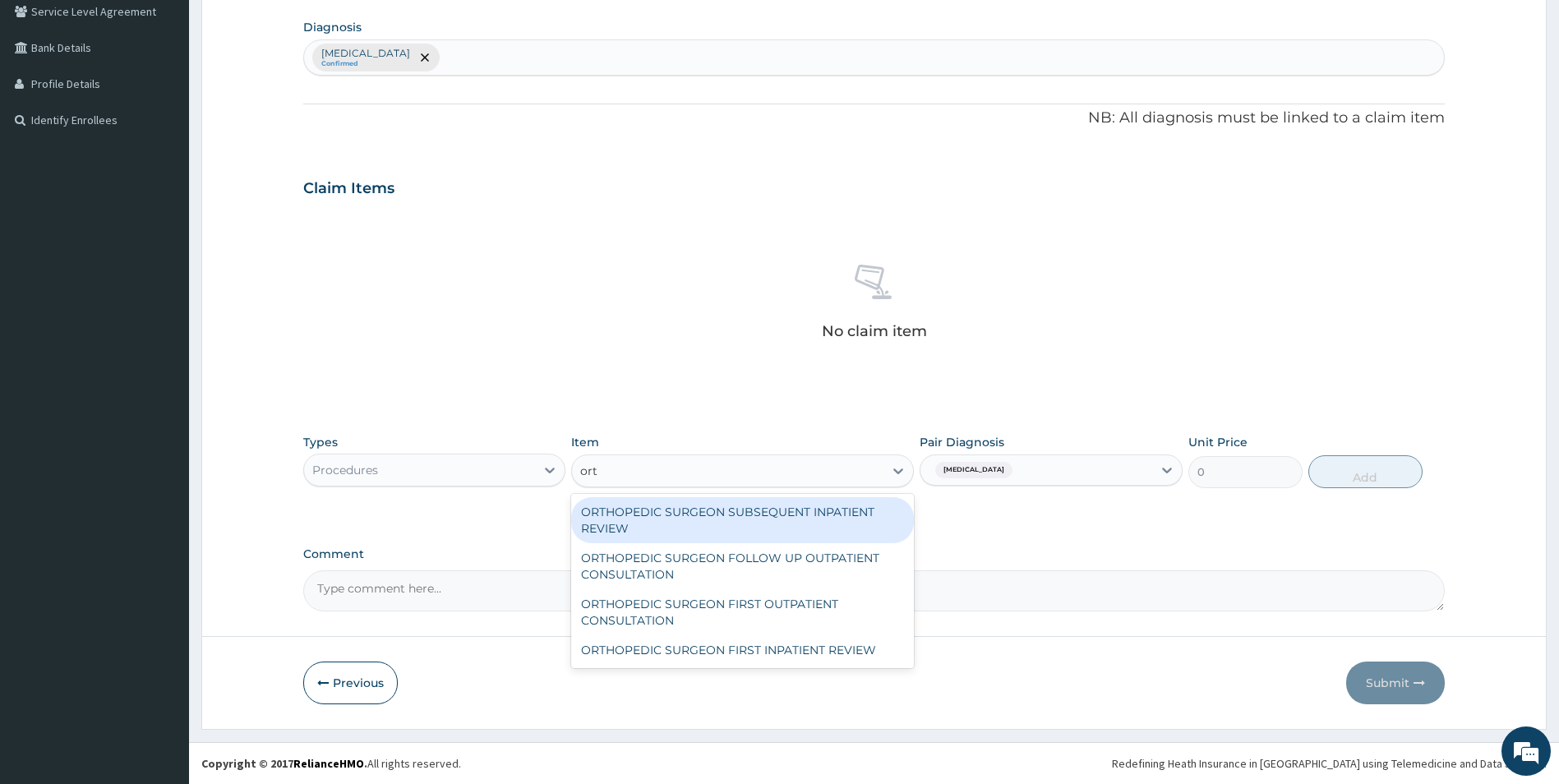
type input "orth"
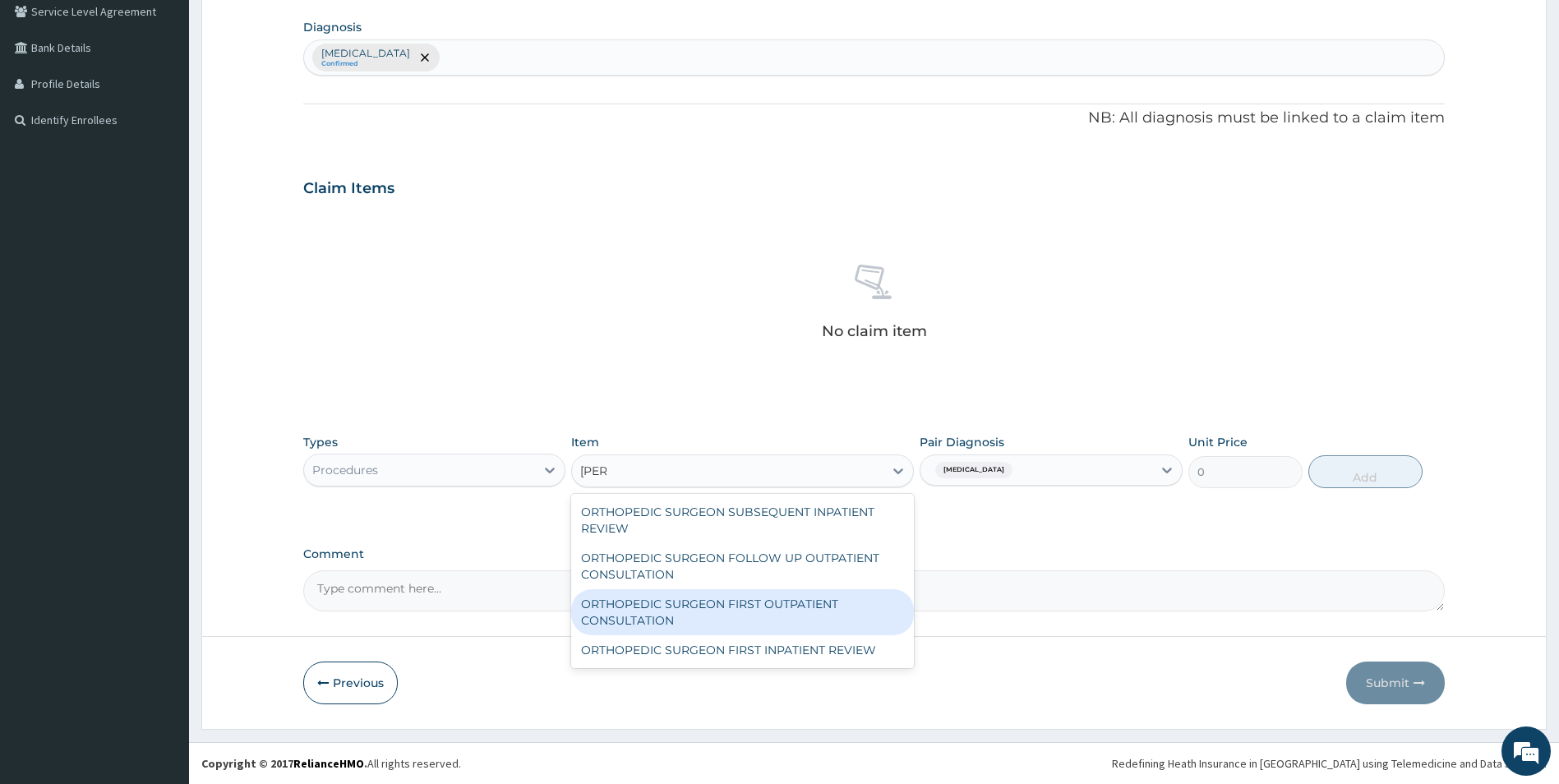
click at [751, 611] on div "ORTHOPEDIC SURGEON FIRST OUTPATIENT CONSULTATION" at bounding box center [743, 611] width 343 height 46
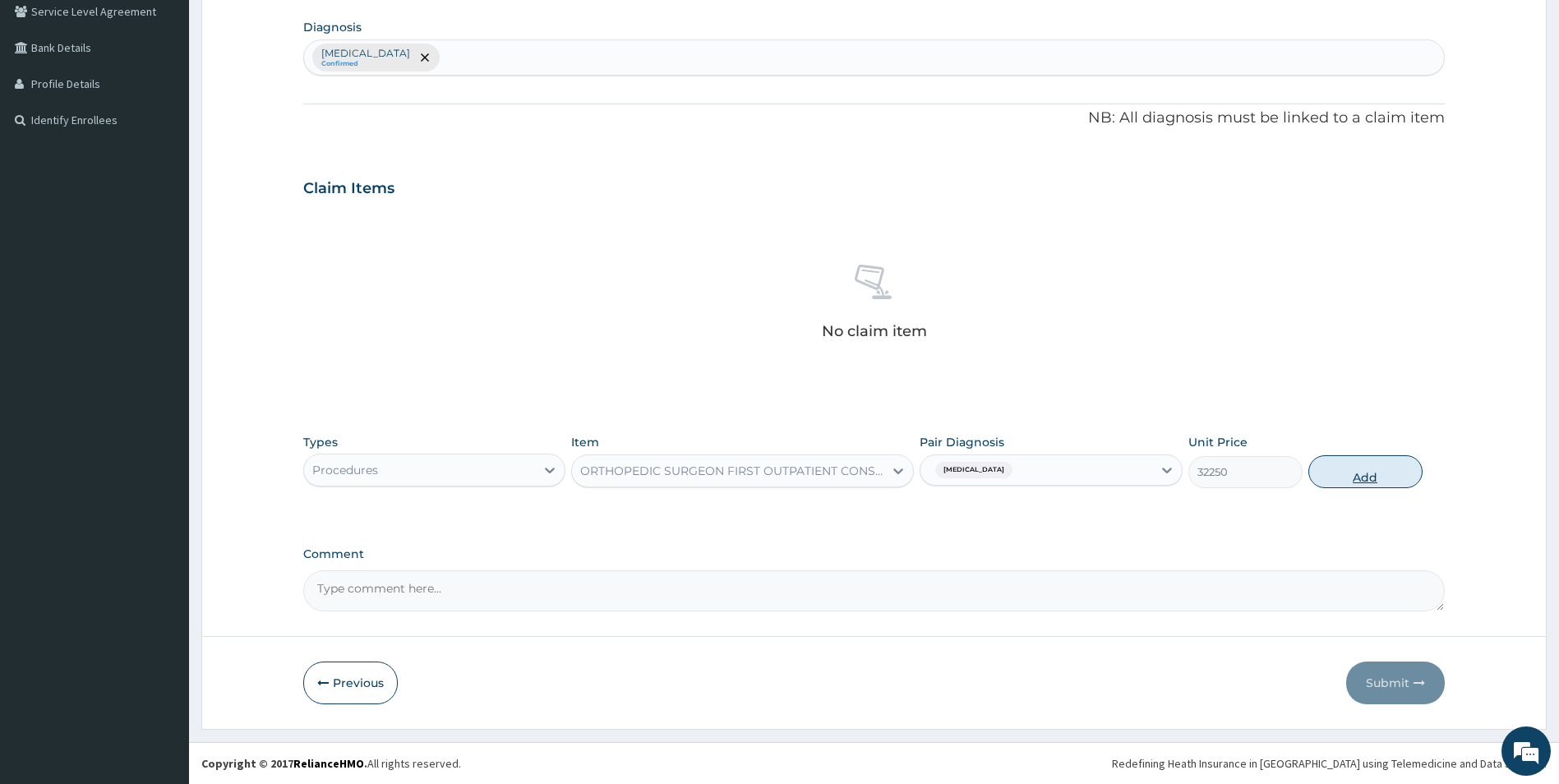
click at [1367, 468] on button "Add" at bounding box center [1365, 472] width 115 height 33
type input "0"
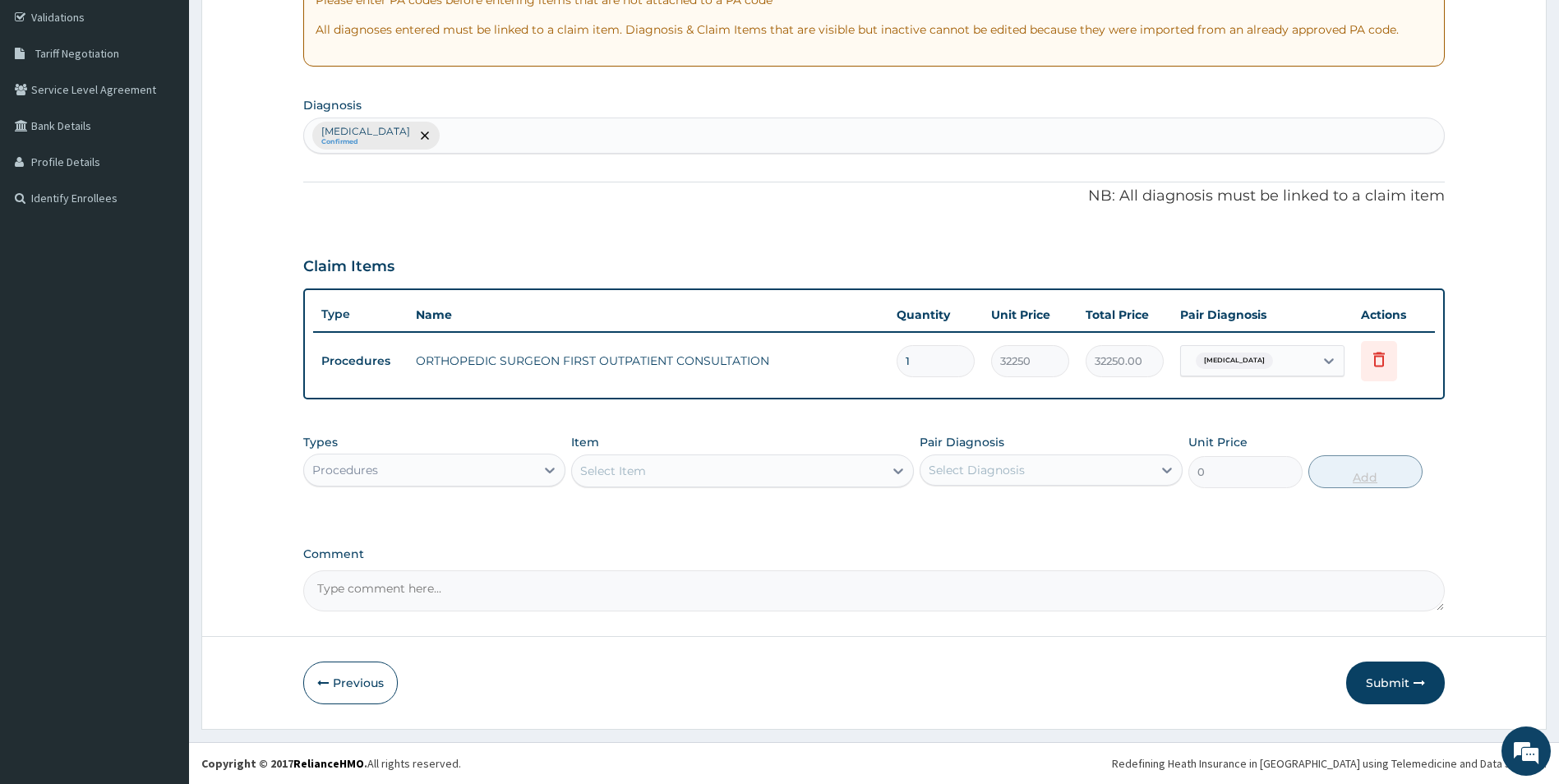
scroll to position [306, 0]
click at [1380, 360] on icon at bounding box center [1379, 360] width 20 height 20
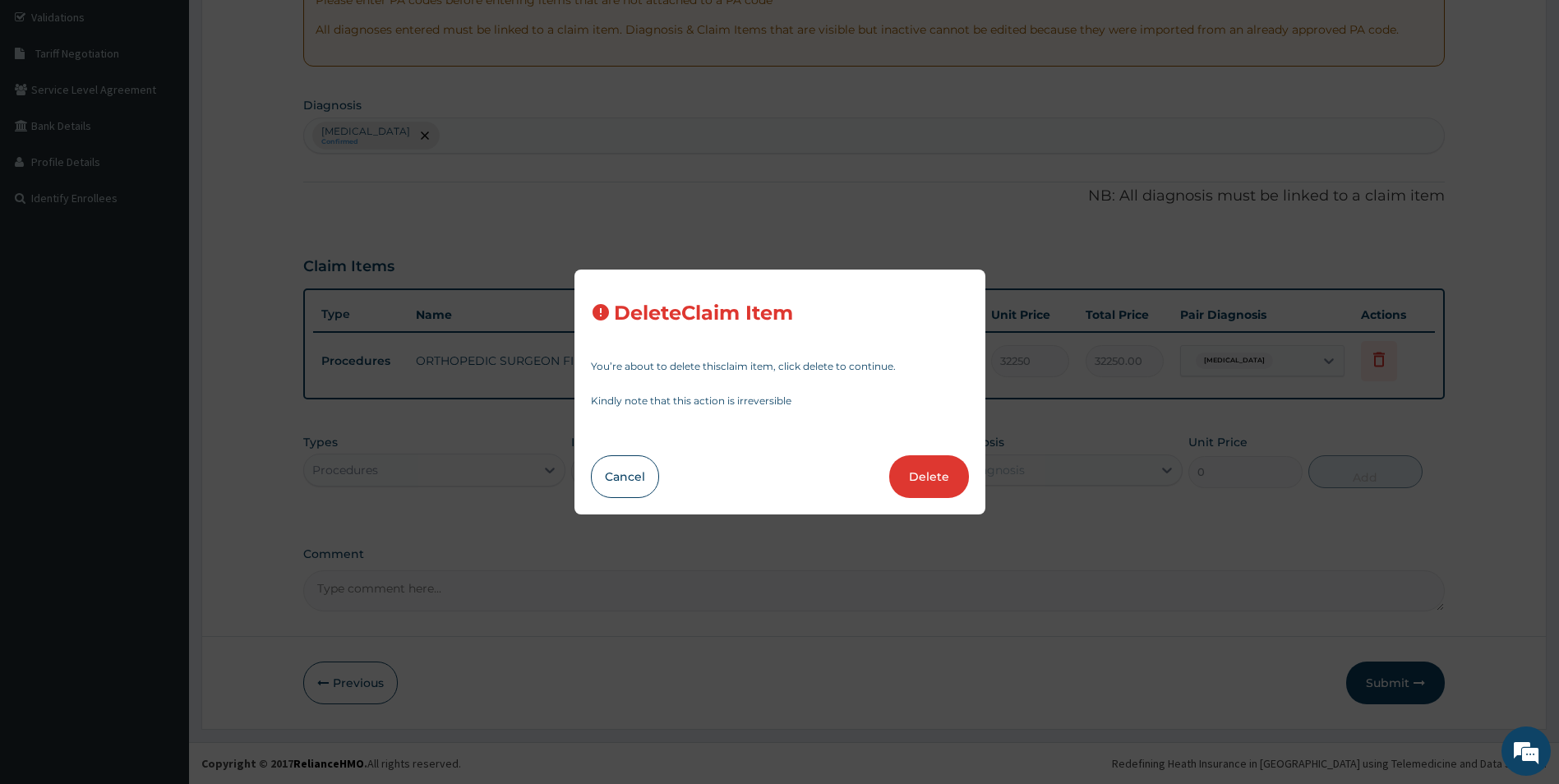
click at [855, 609] on div "Delete Claim Item You’re about to delete this claim item , click delete to cont…" at bounding box center [779, 392] width 1559 height 784
click at [631, 480] on button "Cancel" at bounding box center [625, 476] width 68 height 42
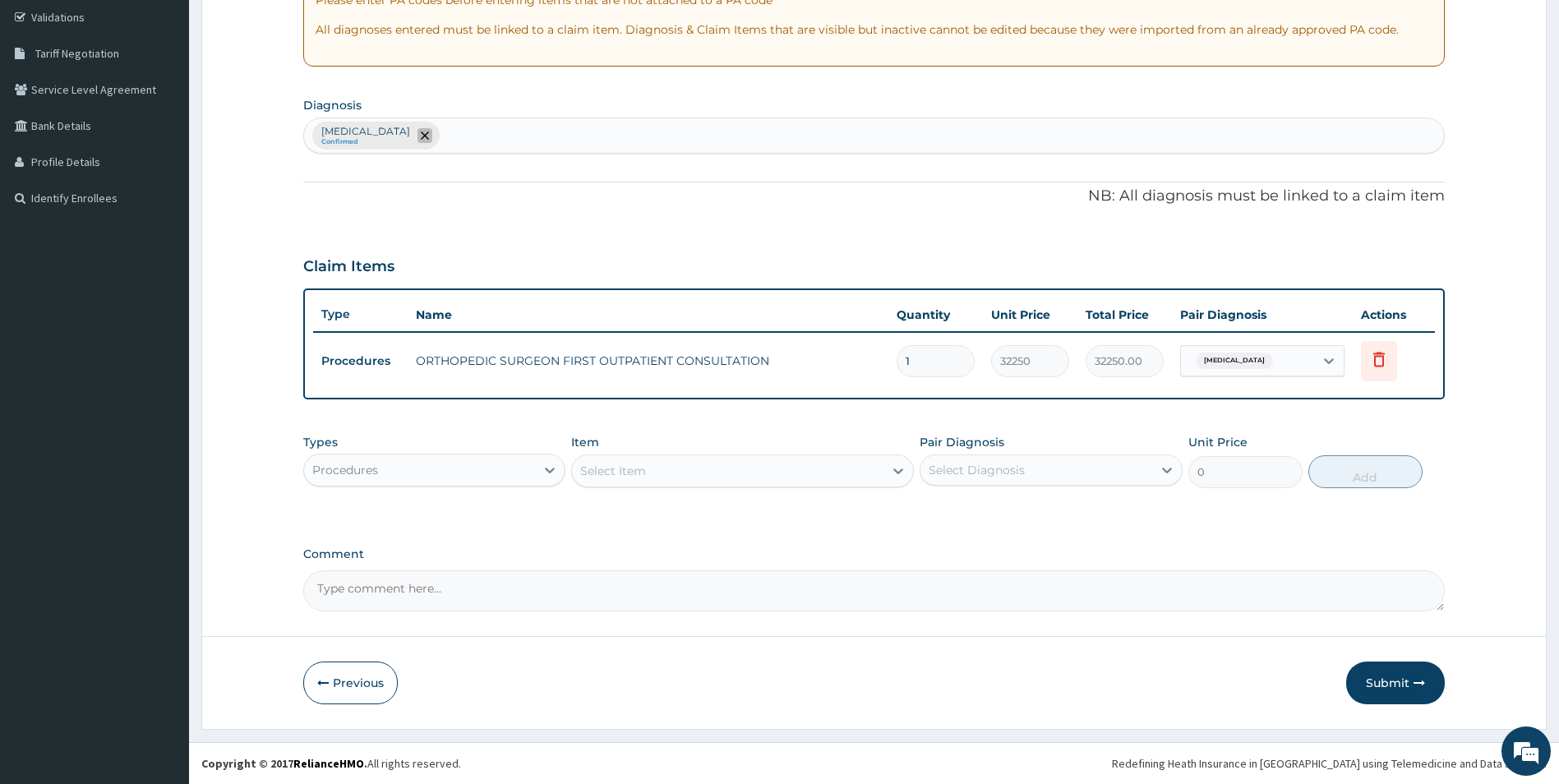
click at [429, 138] on icon "remove selection option" at bounding box center [425, 135] width 8 height 8
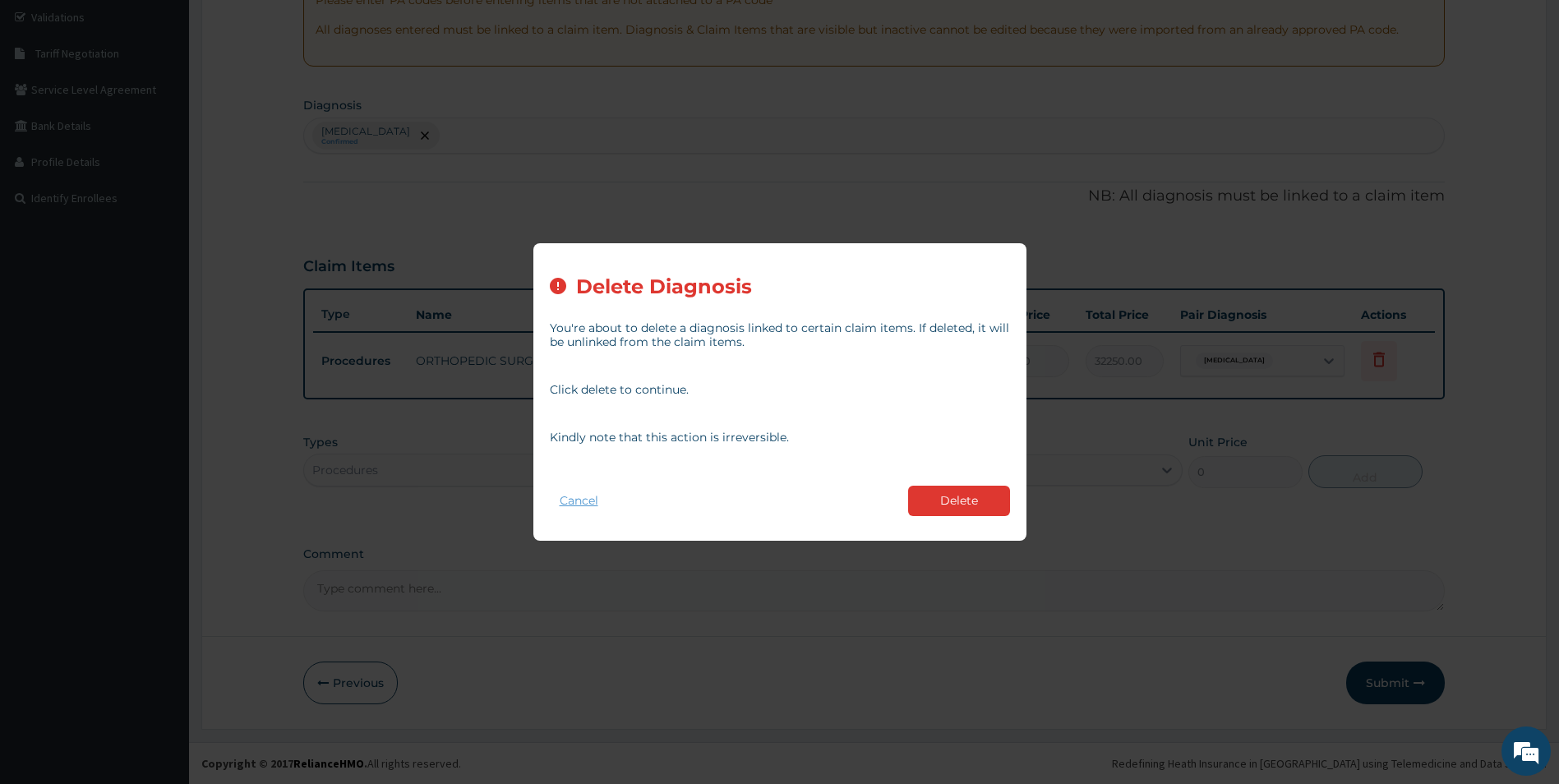
click at [596, 497] on button "Cancel" at bounding box center [579, 501] width 58 height 24
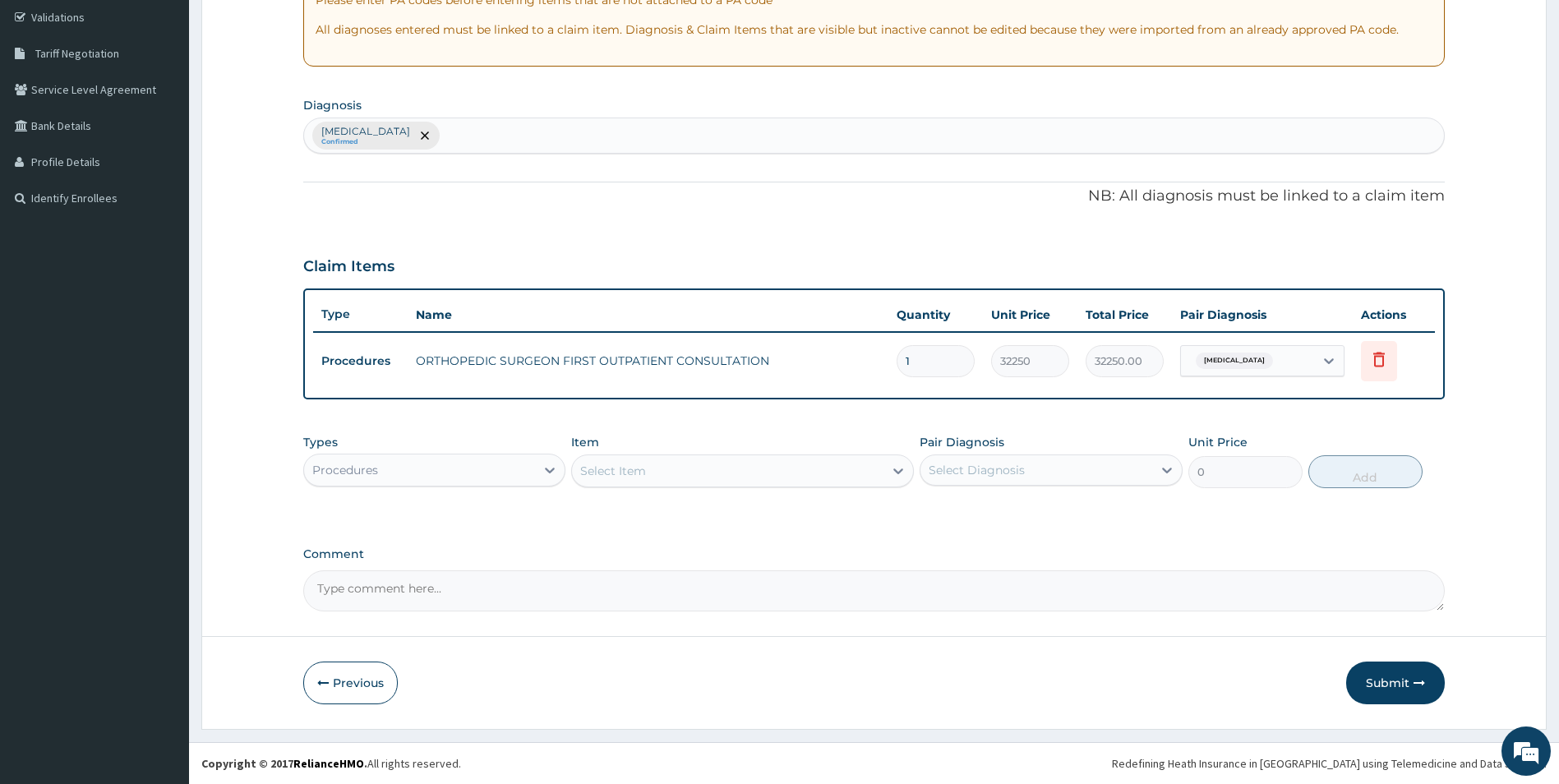
click at [494, 130] on div "Malaria, unspecified Confirmed" at bounding box center [874, 135] width 1140 height 35
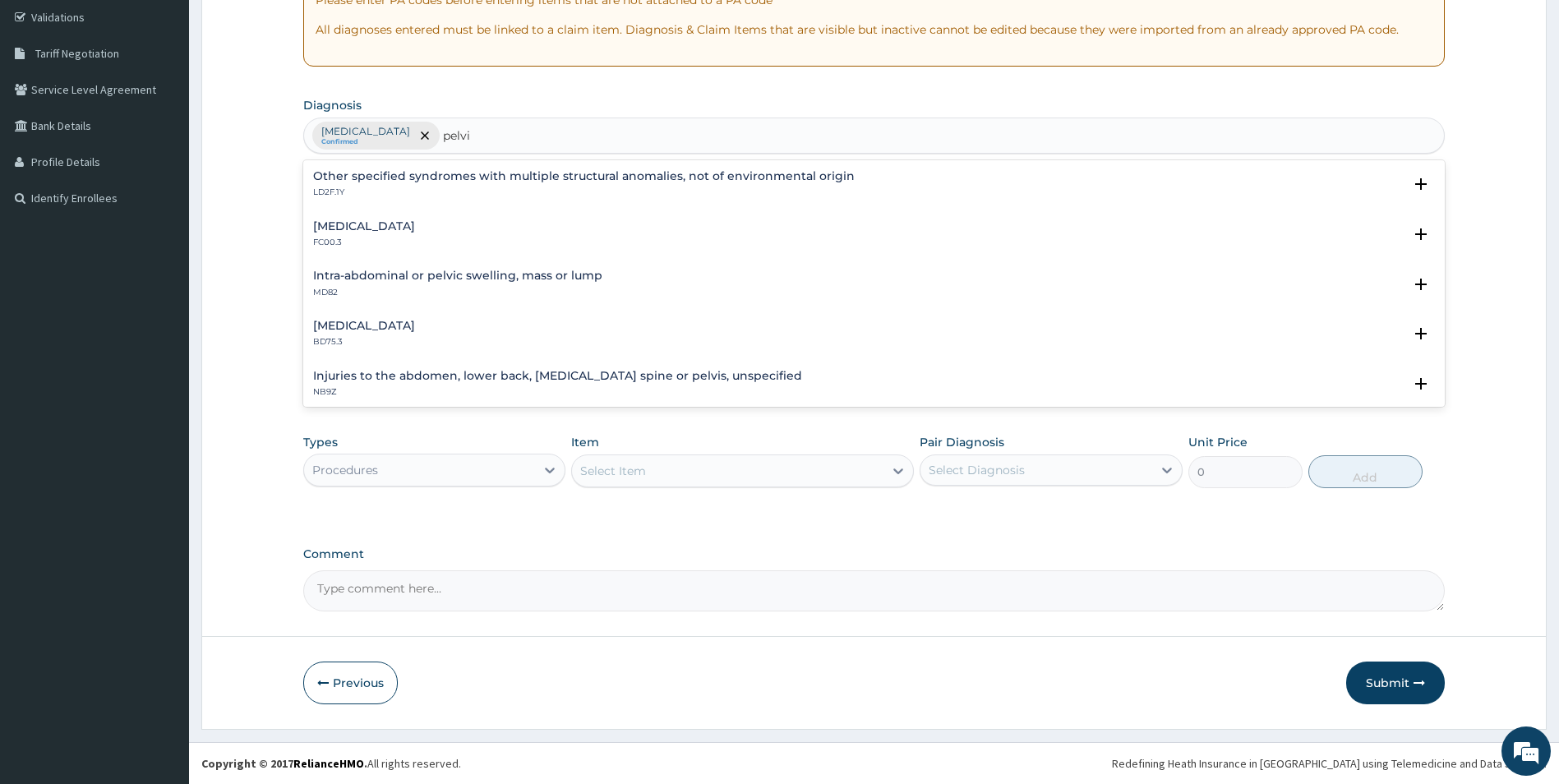
type input "pelvic"
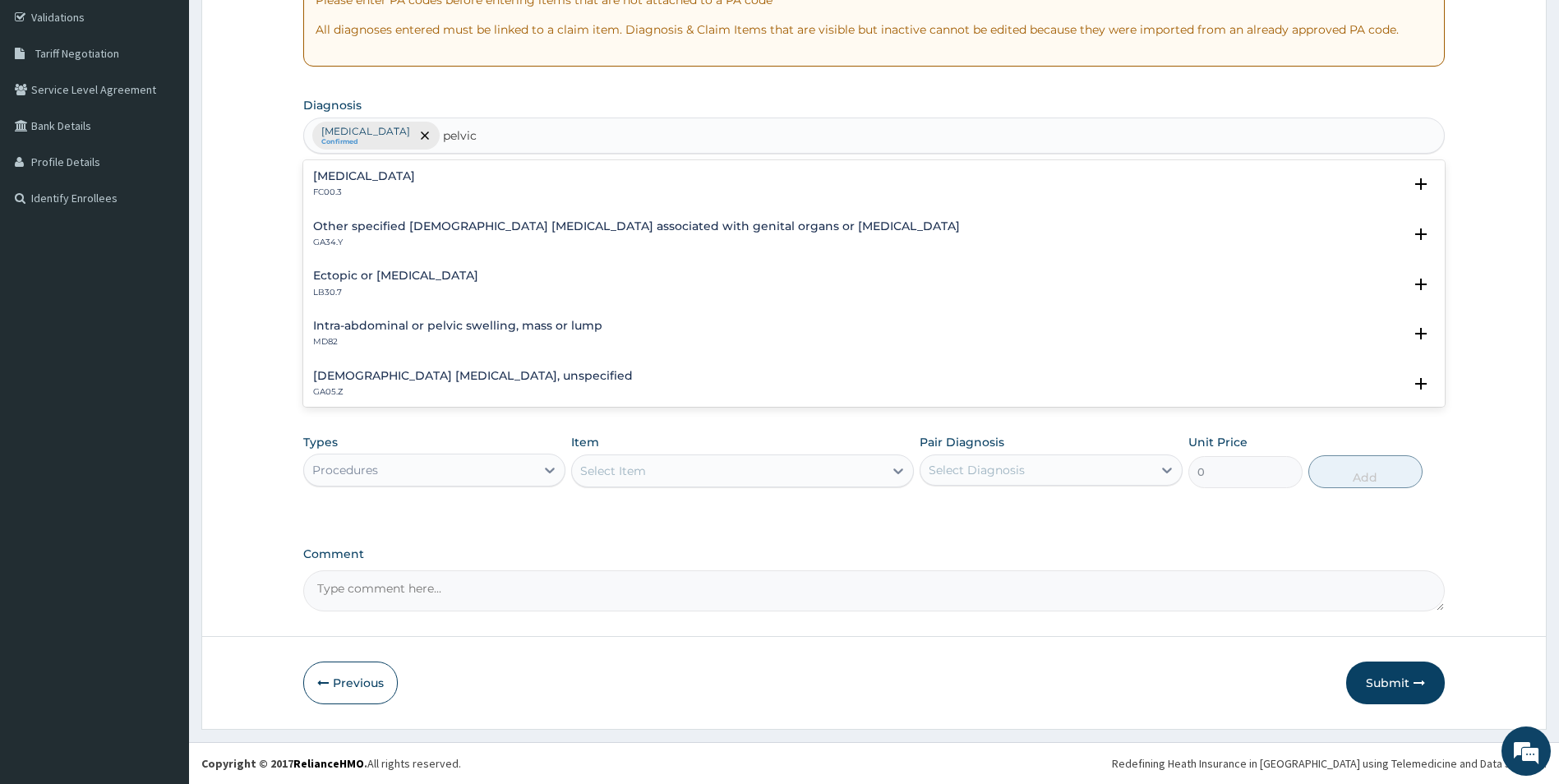
click at [469, 374] on h4 "Female pelvic inflammatory diseases, unspecified" at bounding box center [473, 375] width 320 height 12
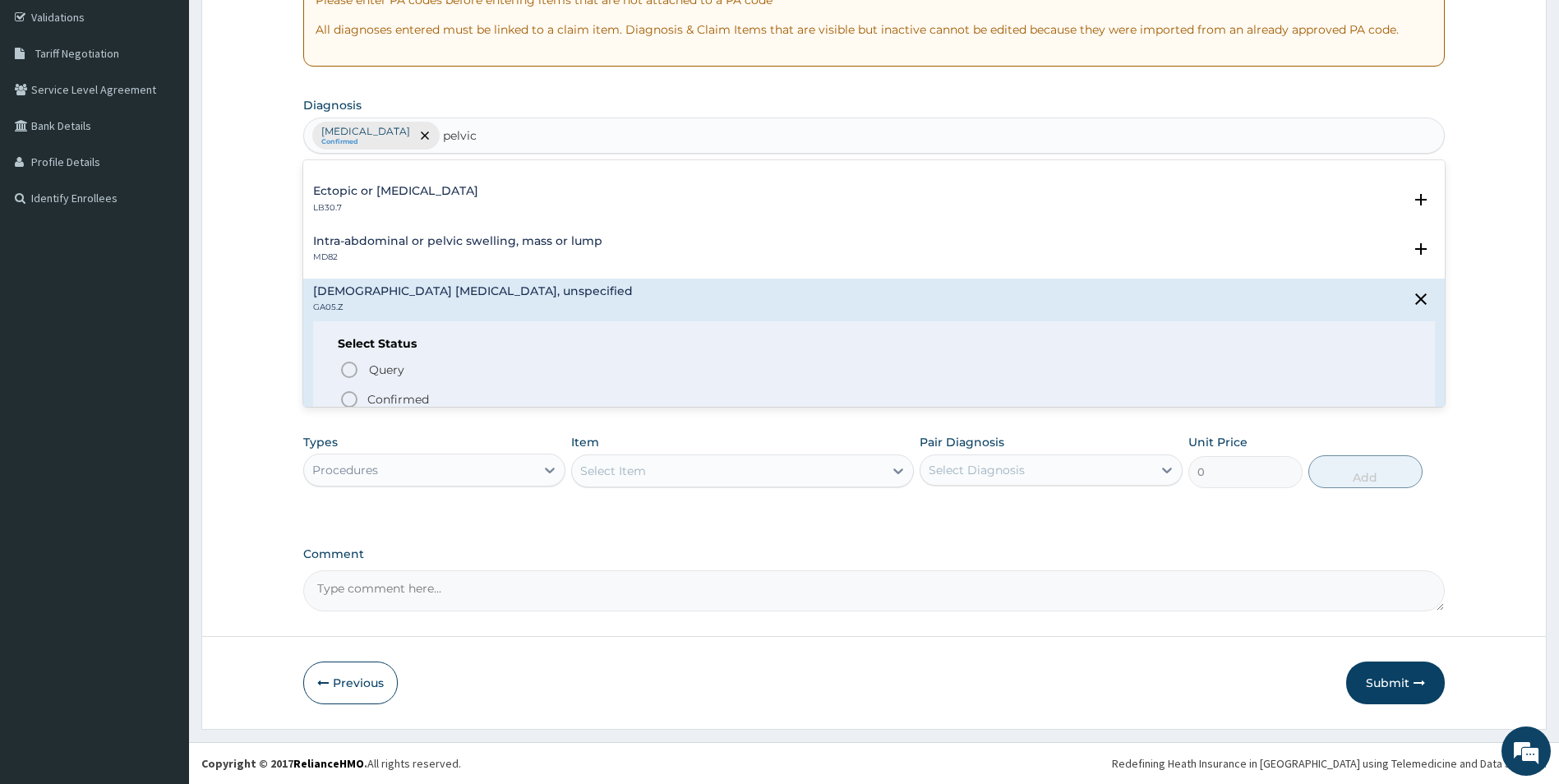
scroll to position [164, 0]
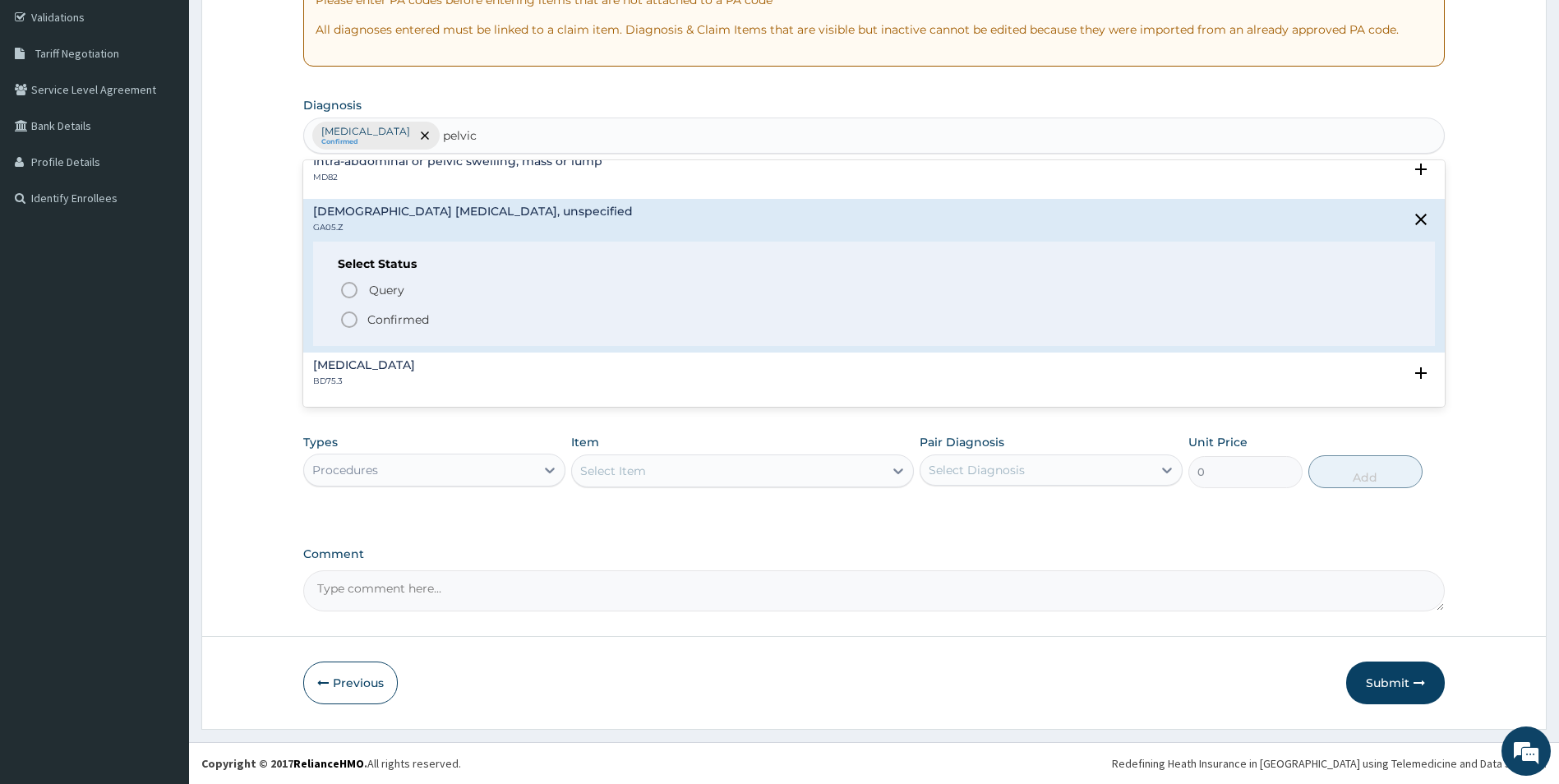
click at [434, 331] on div "Select Status Query Query covers suspected (?), Keep in view (kiv), Ruled out (…" at bounding box center [875, 294] width 1123 height 105
click at [431, 322] on span "Confirmed" at bounding box center [875, 320] width 1071 height 20
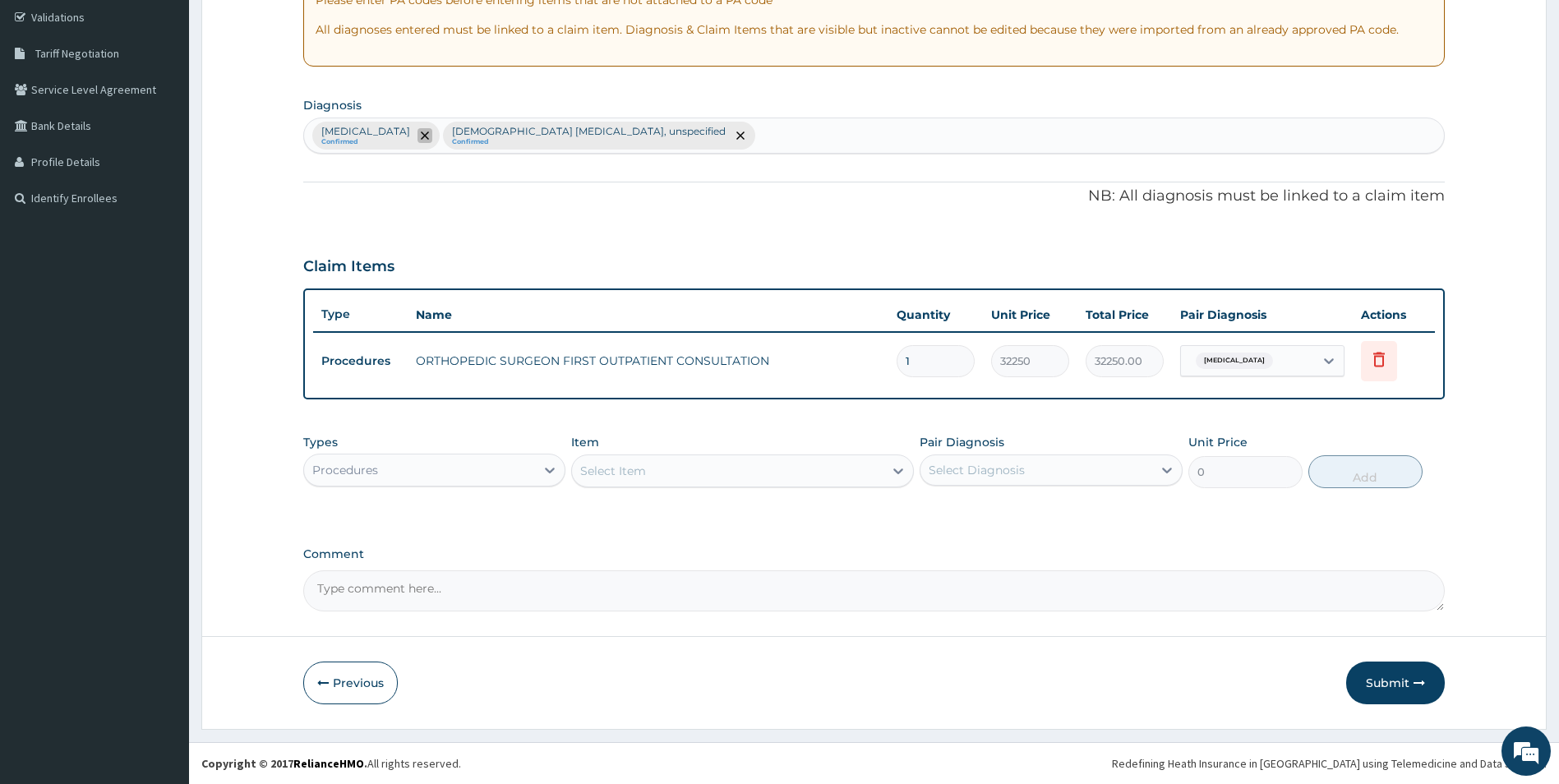
click at [429, 134] on icon "remove selection option" at bounding box center [425, 135] width 8 height 8
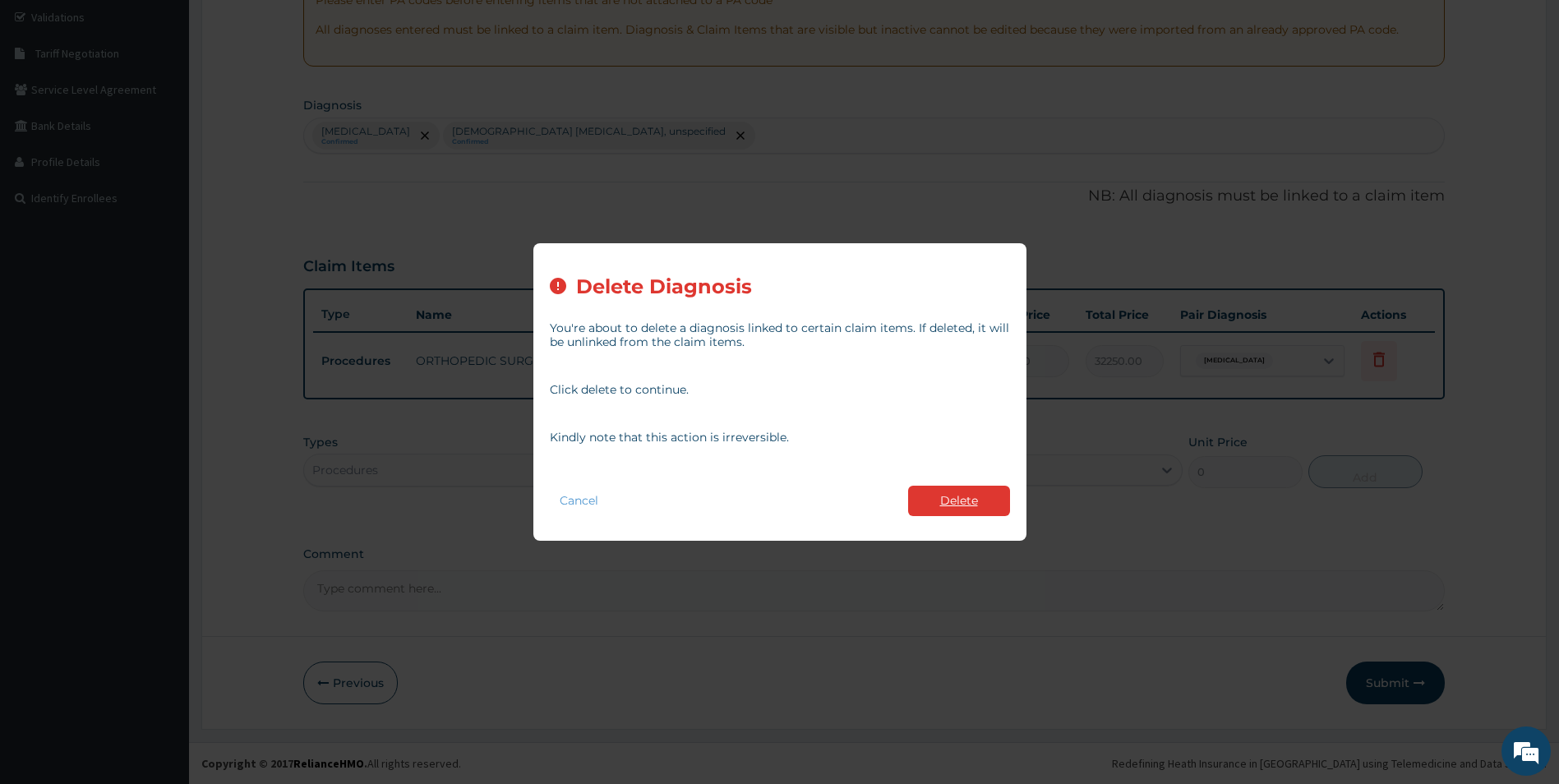
click at [947, 496] on button "Delete" at bounding box center [958, 501] width 102 height 31
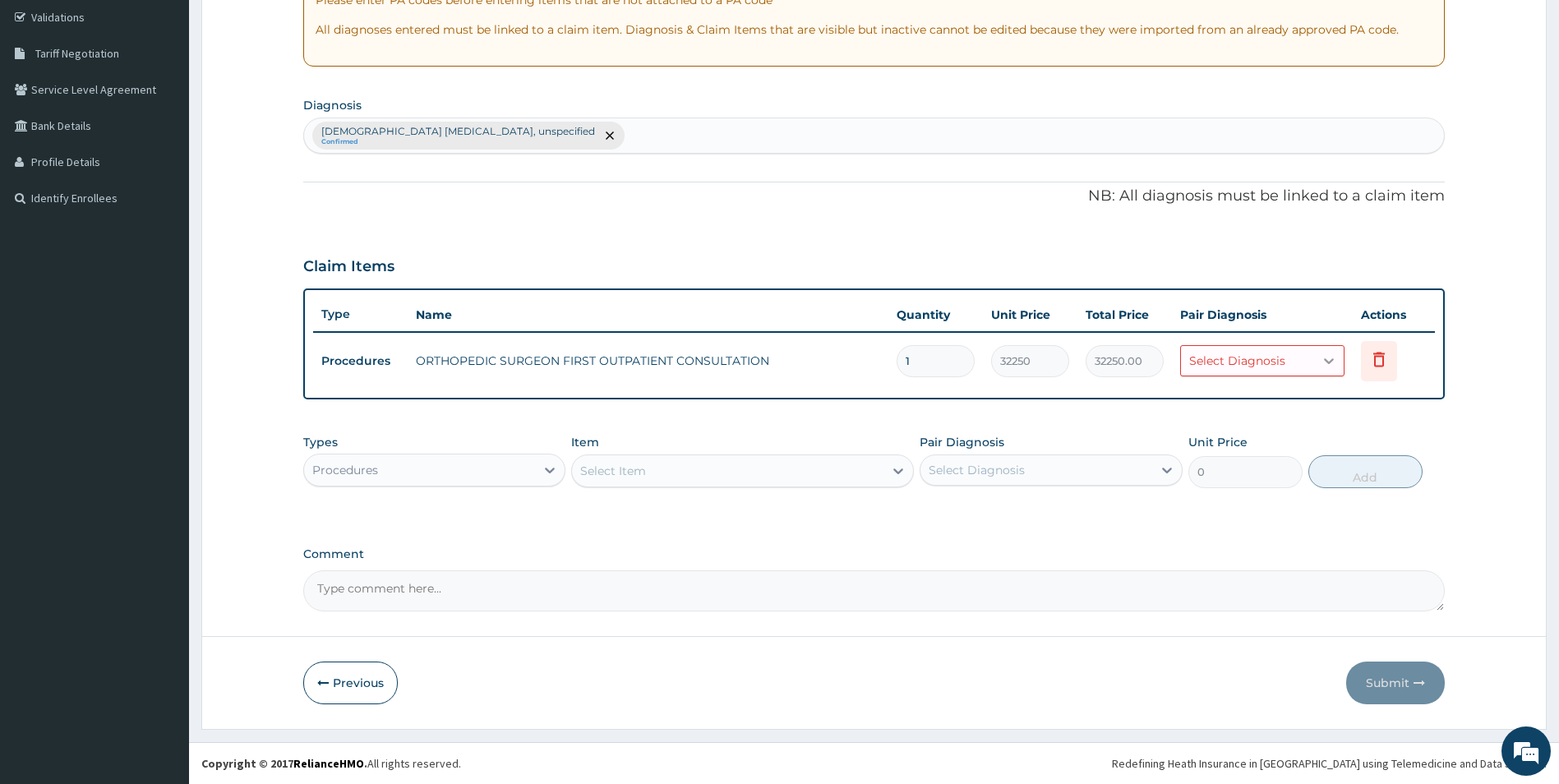
click at [1337, 357] on icon at bounding box center [1329, 360] width 17 height 17
click at [1333, 409] on label "Female pelvic inflammatory diseases, unspecified" at bounding box center [1292, 417] width 169 height 49
checkbox input "true"
drag, startPoint x: 514, startPoint y: 464, endPoint x: 512, endPoint y: 473, distance: 9.2
click at [513, 467] on div "Procedures" at bounding box center [419, 470] width 232 height 27
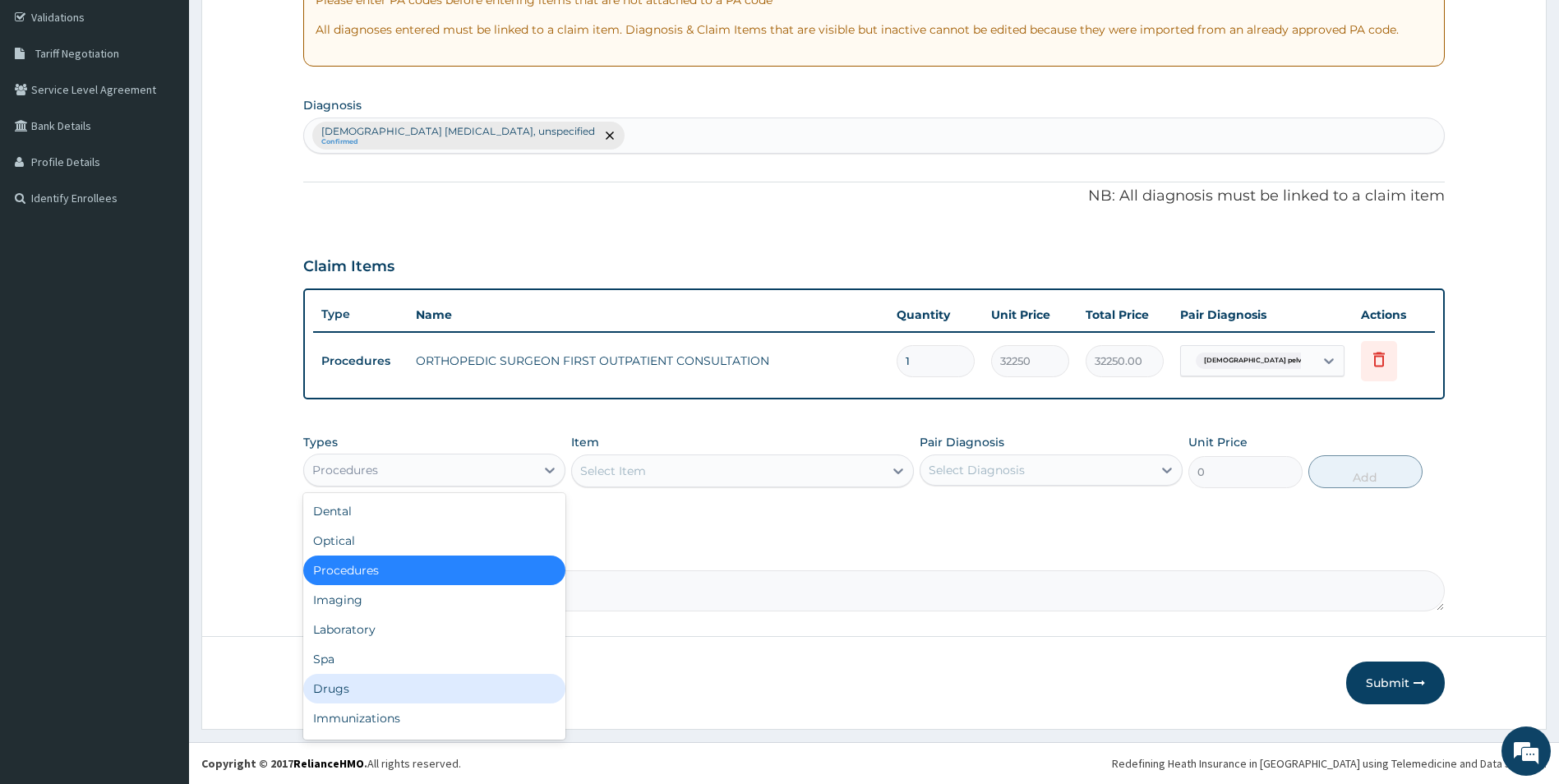
click at [447, 692] on div "Drugs" at bounding box center [434, 688] width 263 height 30
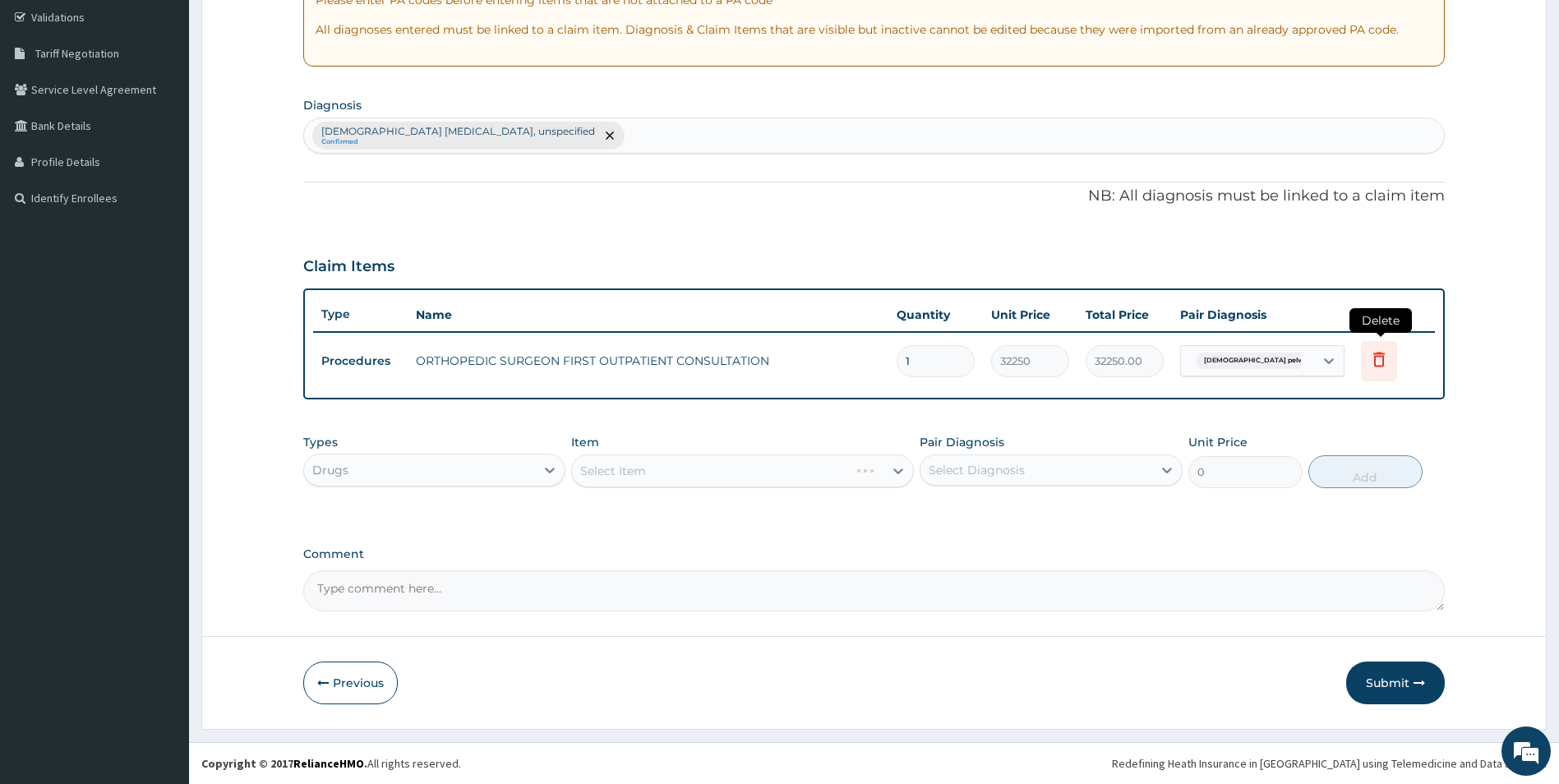
click at [1379, 361] on icon at bounding box center [1379, 360] width 20 height 20
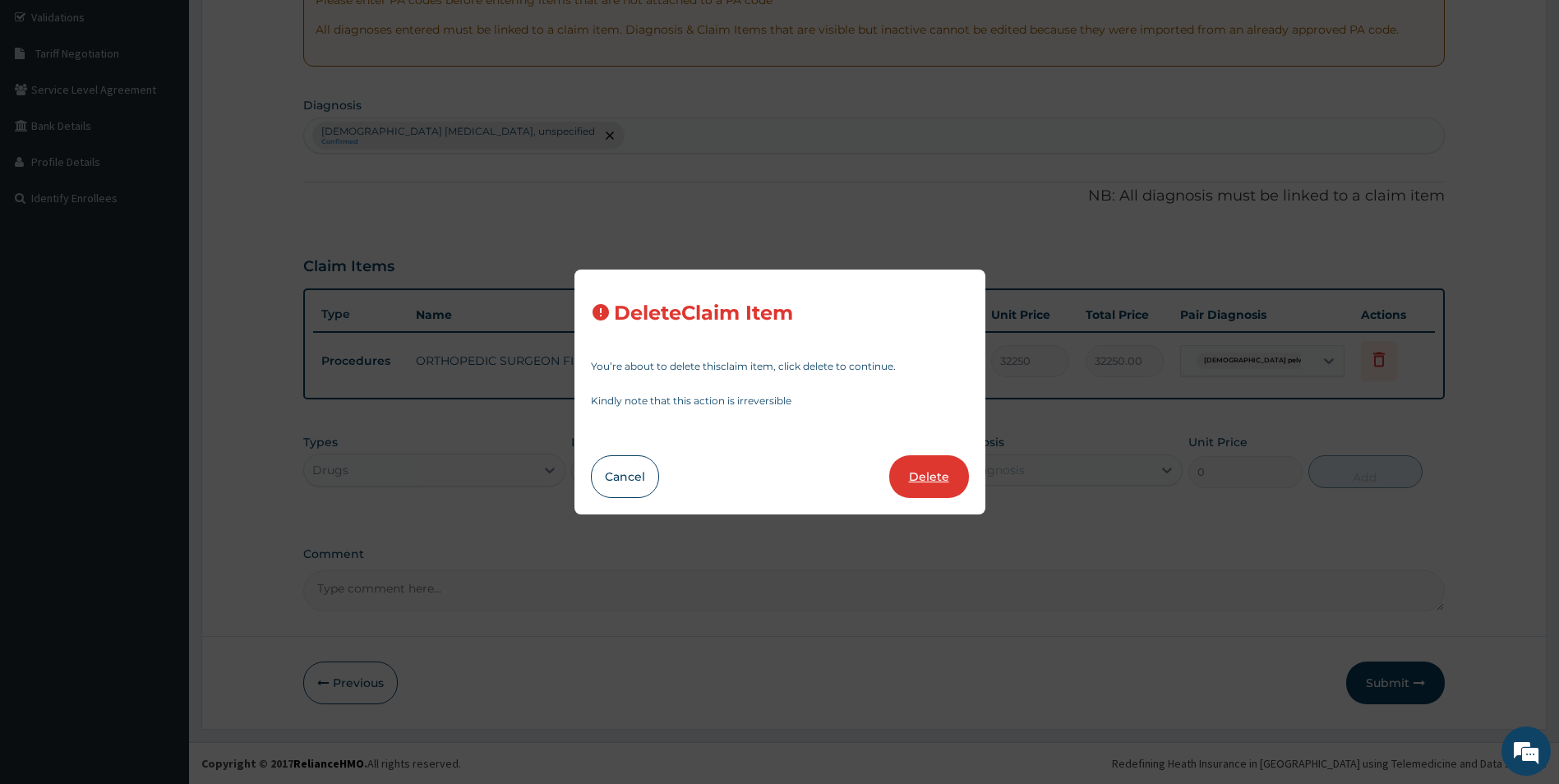
click at [961, 482] on button "Delete" at bounding box center [929, 476] width 80 height 42
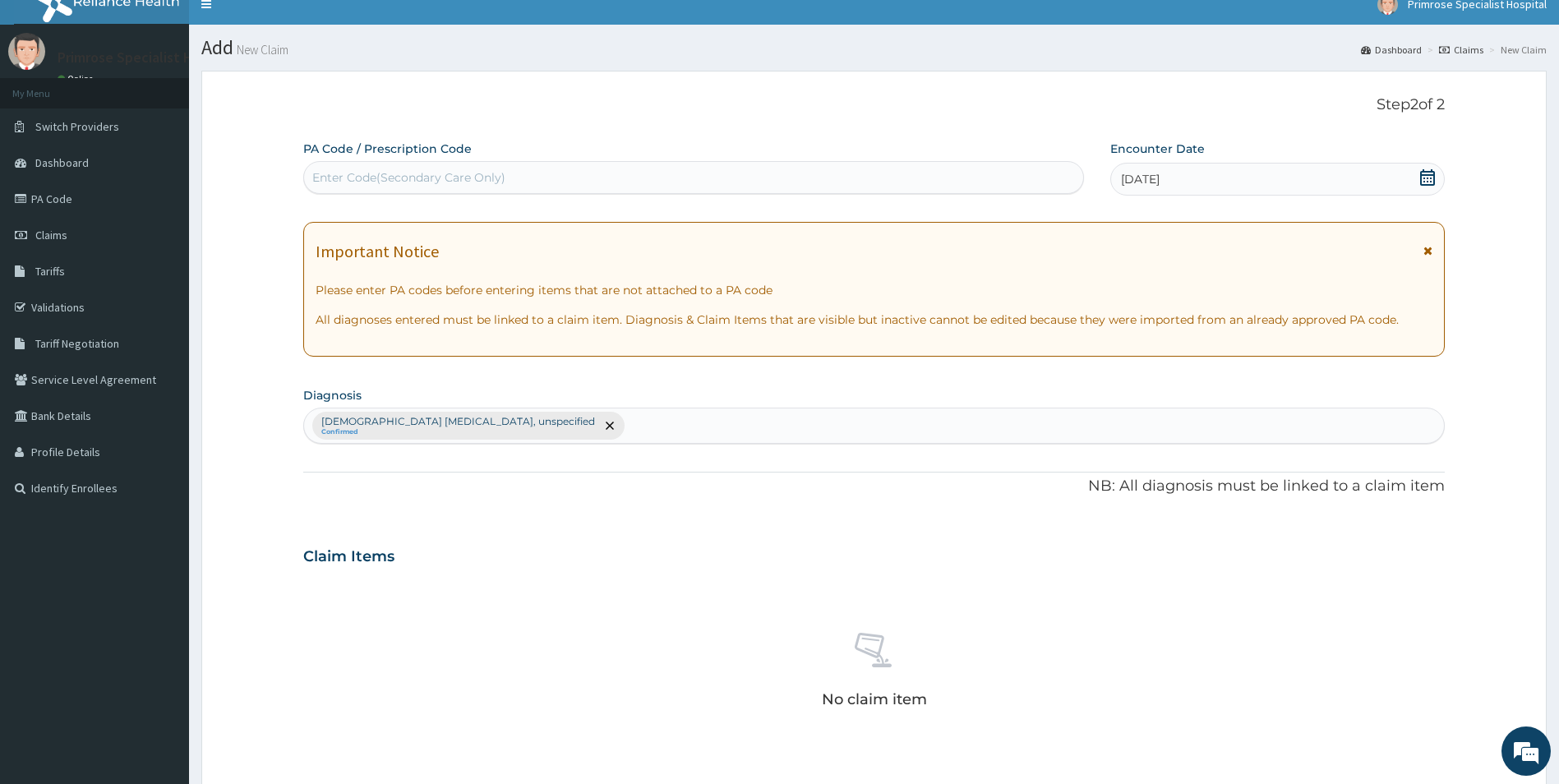
scroll to position [0, 0]
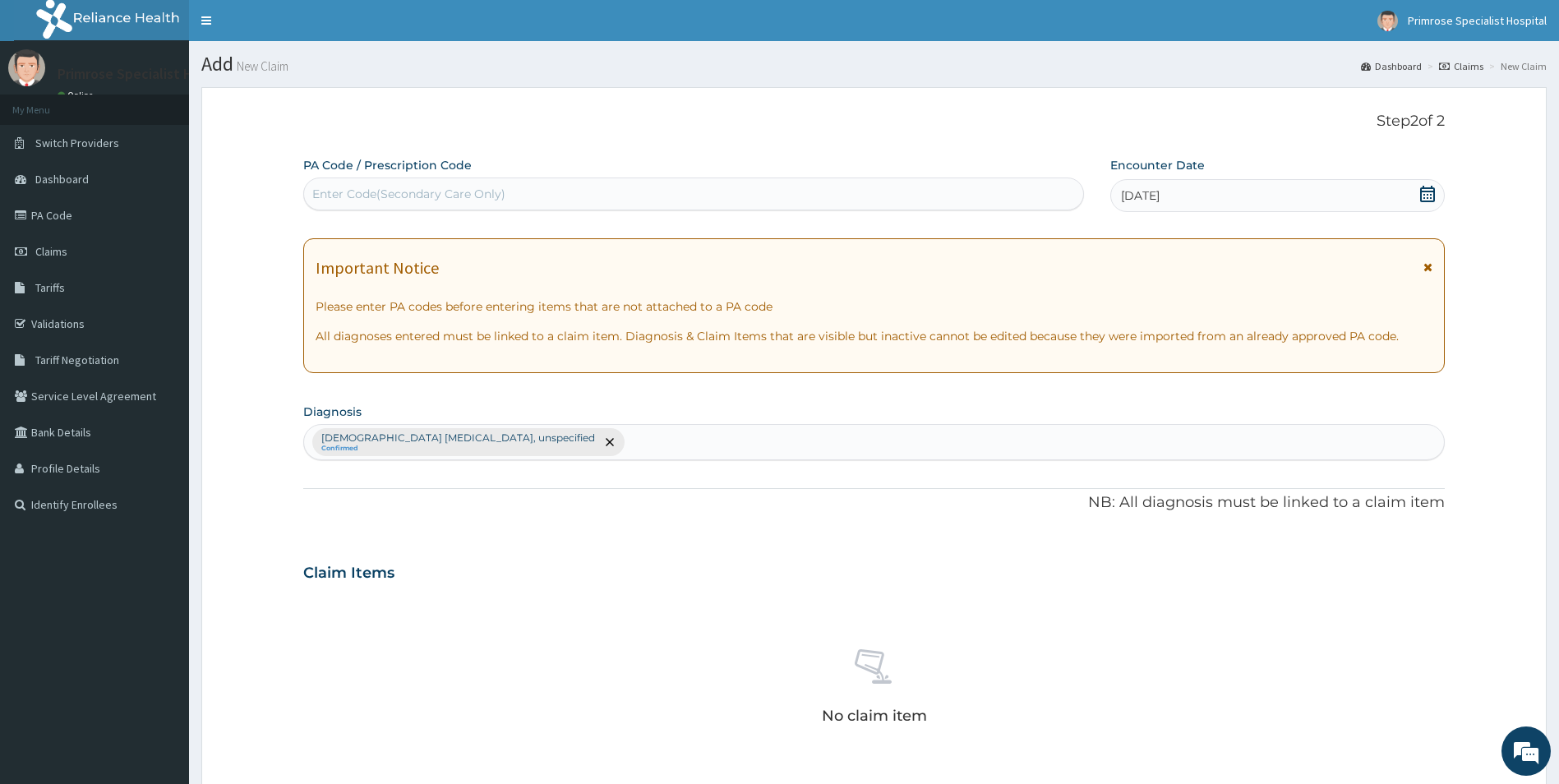
drag, startPoint x: 444, startPoint y: 199, endPoint x: 486, endPoint y: 89, distance: 117.7
click at [446, 184] on div "Enter Code(Secondary Care Only)" at bounding box center [694, 194] width 779 height 27
click at [512, 187] on div "Enter Code(Secondary Care Only)" at bounding box center [694, 194] width 779 height 27
paste input "PA/9996FF"
type input "PA/9996FF"
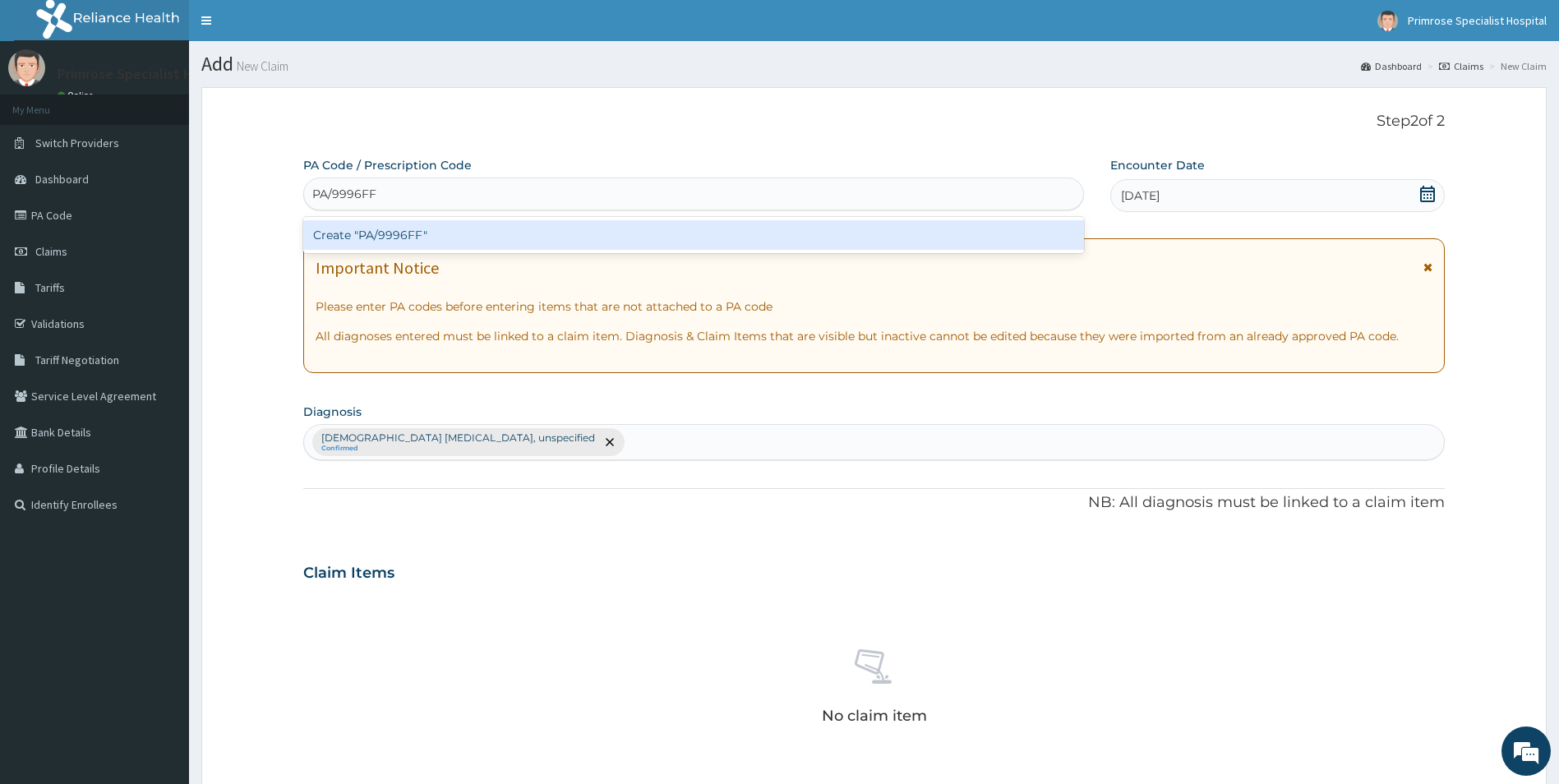
click at [447, 223] on div "Create "PA/9996FF"" at bounding box center [694, 235] width 781 height 30
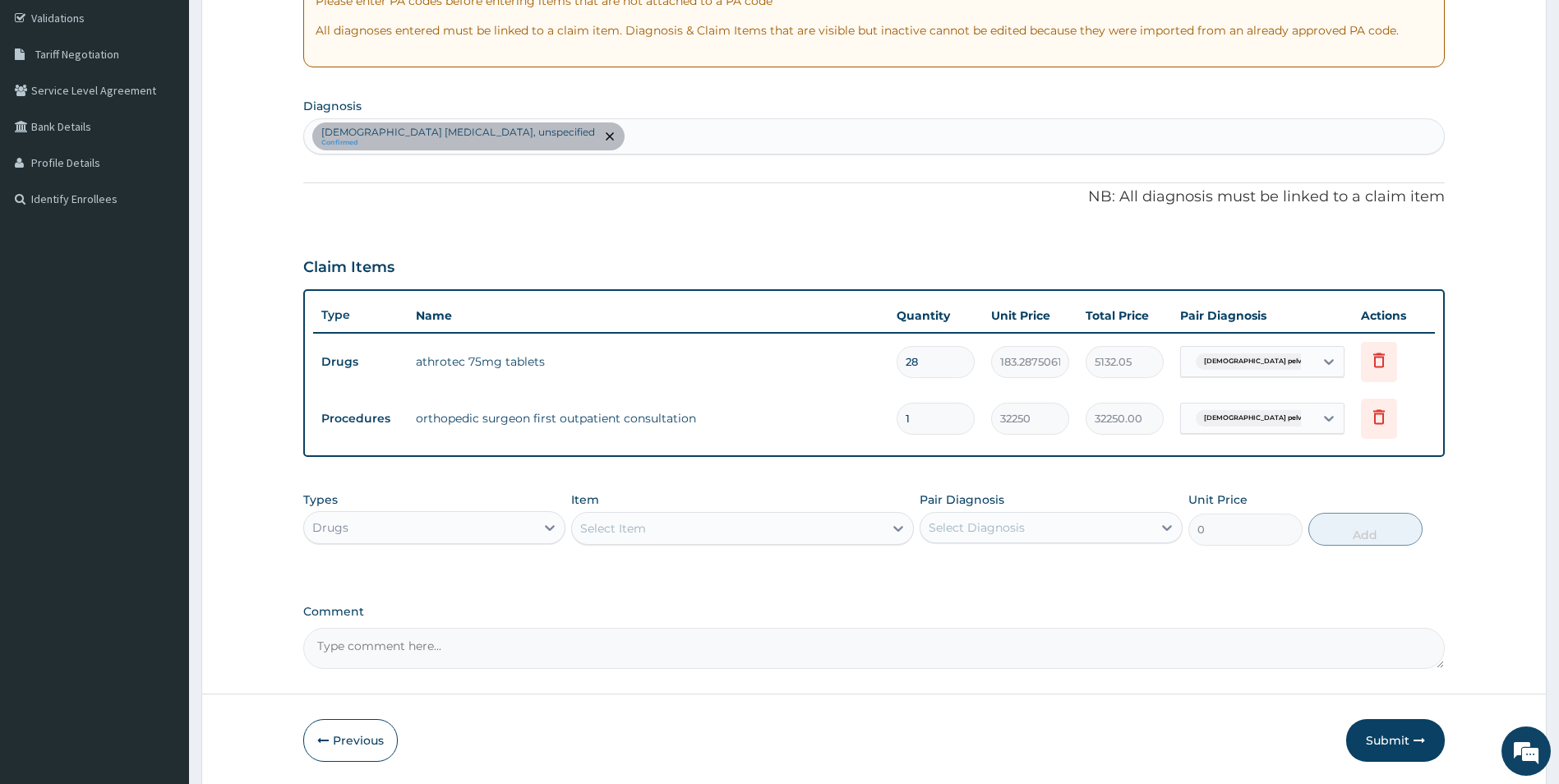
scroll to position [363, 0]
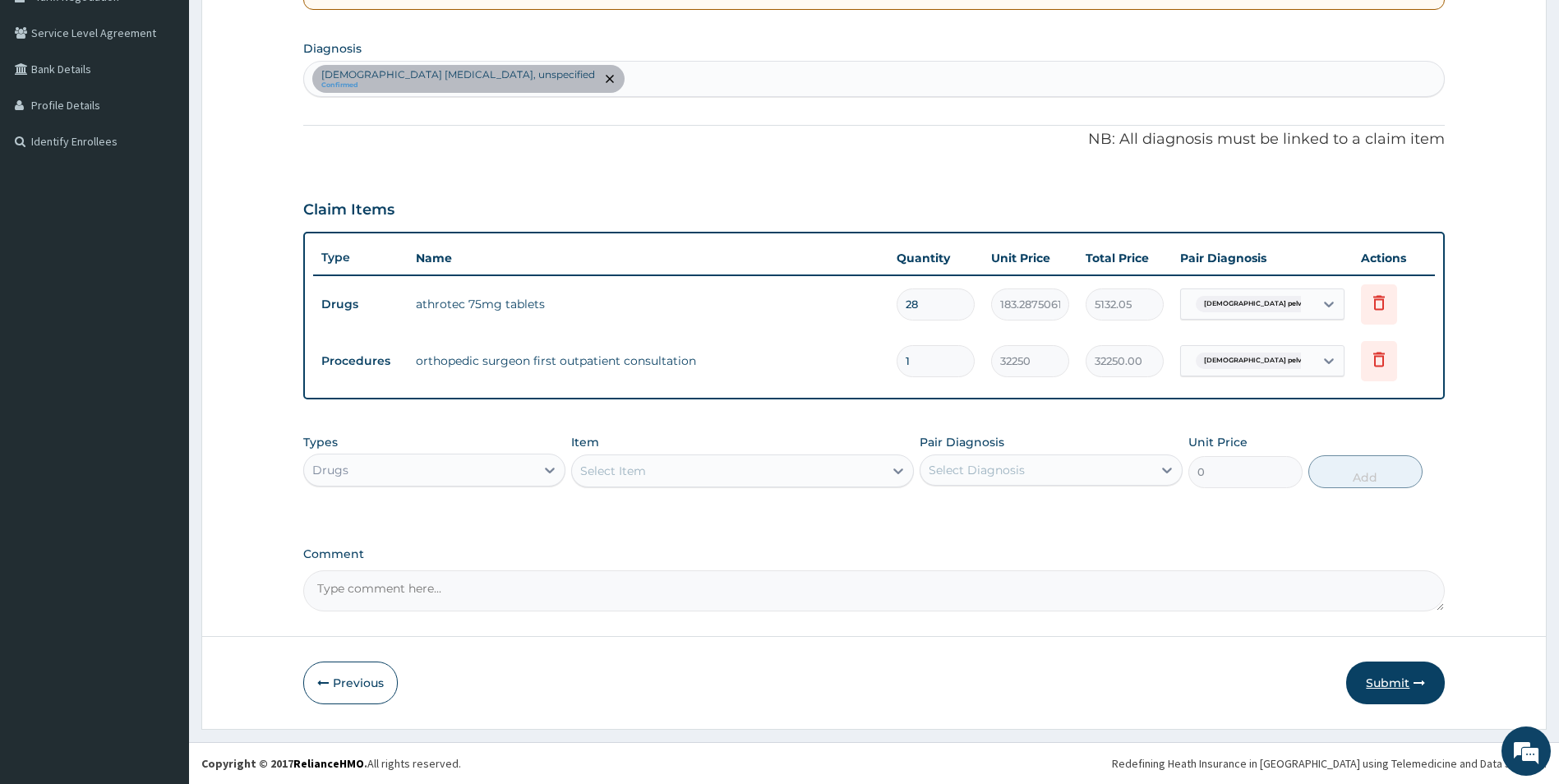
click at [1407, 676] on button "Submit" at bounding box center [1395, 683] width 99 height 42
